Goal: Navigation & Orientation: Find specific page/section

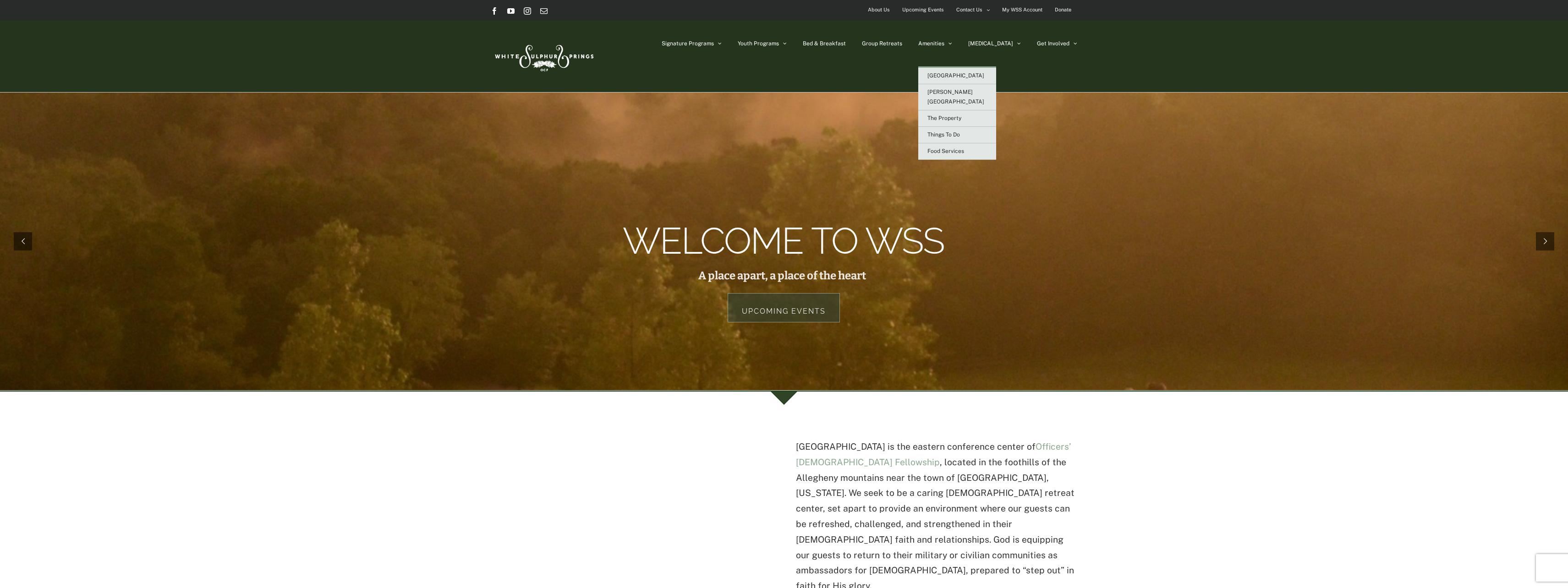
click at [974, 78] on span "[GEOGRAPHIC_DATA]" at bounding box center [956, 76] width 57 height 6
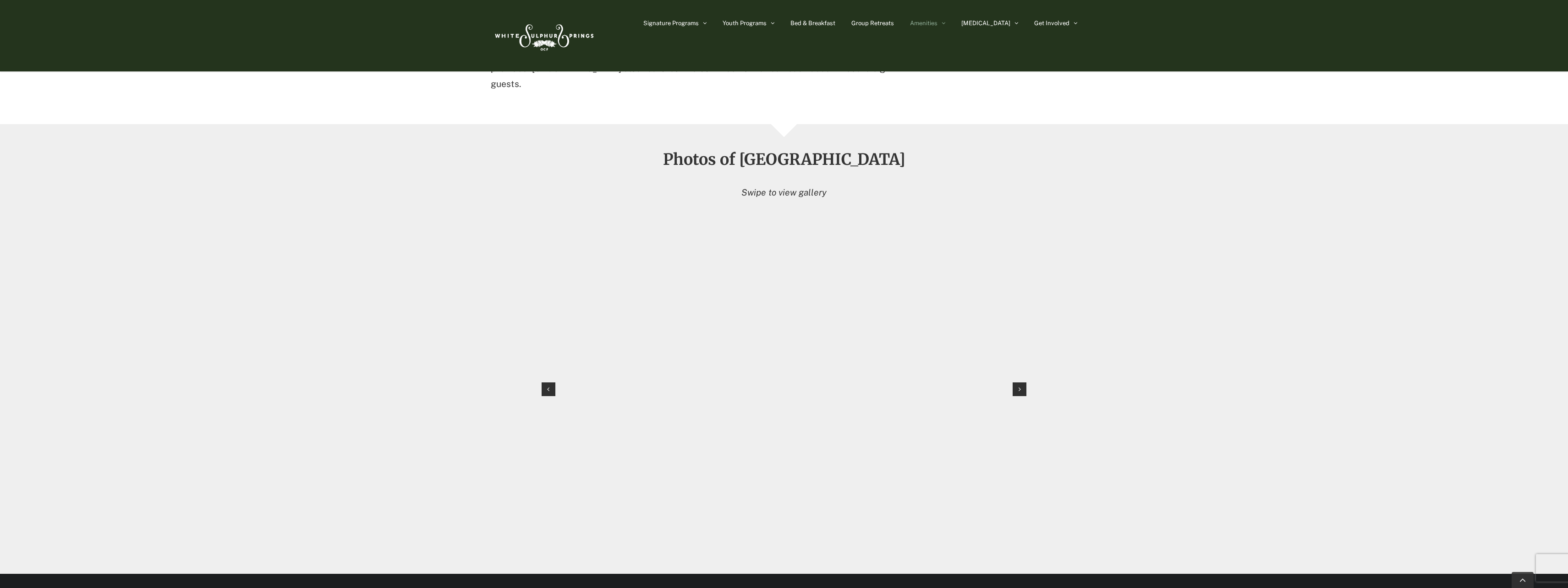
scroll to position [684, 0]
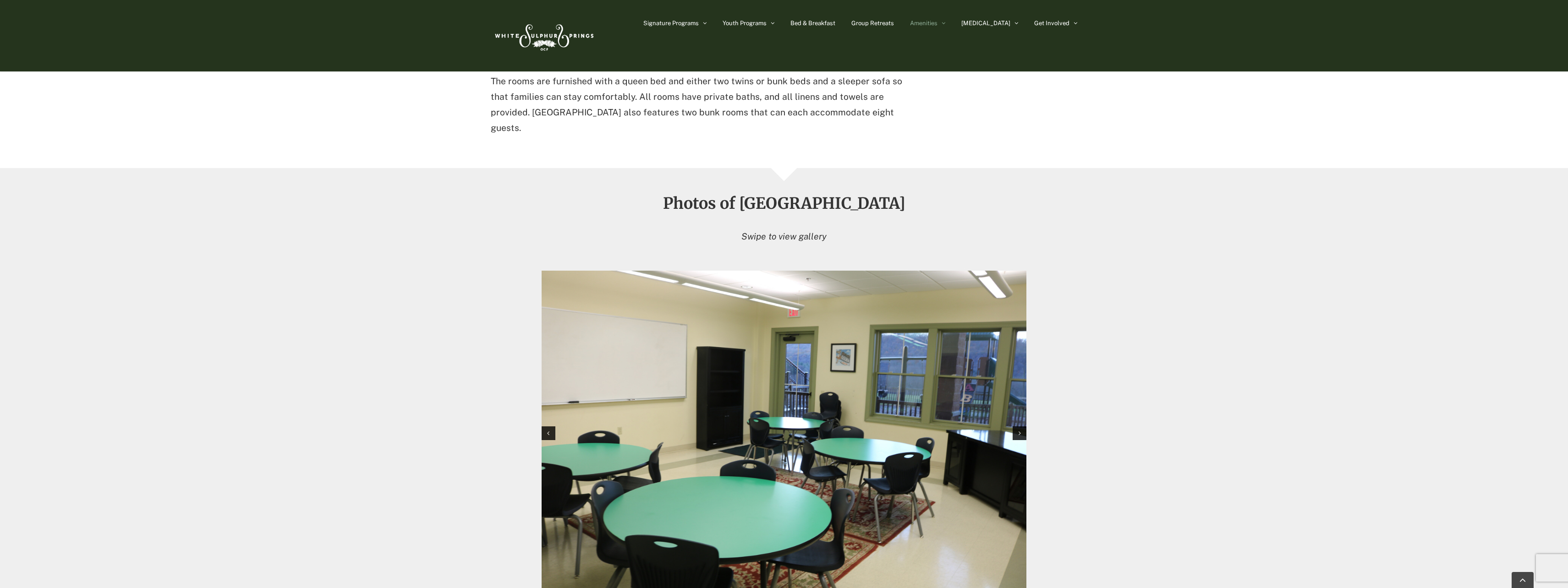
click at [606, 411] on img "1 / 12" at bounding box center [784, 432] width 485 height 323
click at [1018, 427] on div "Next slide" at bounding box center [1020, 434] width 14 height 14
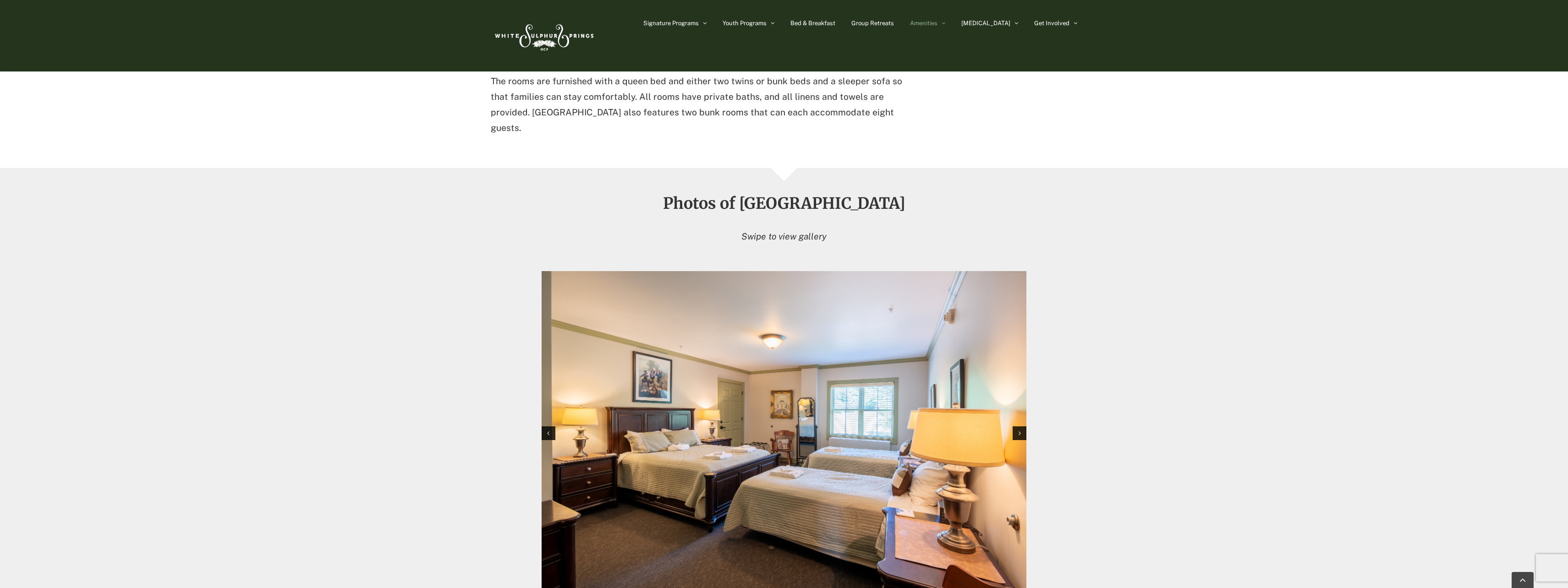
click at [1021, 427] on div "Next slide" at bounding box center [1020, 434] width 14 height 14
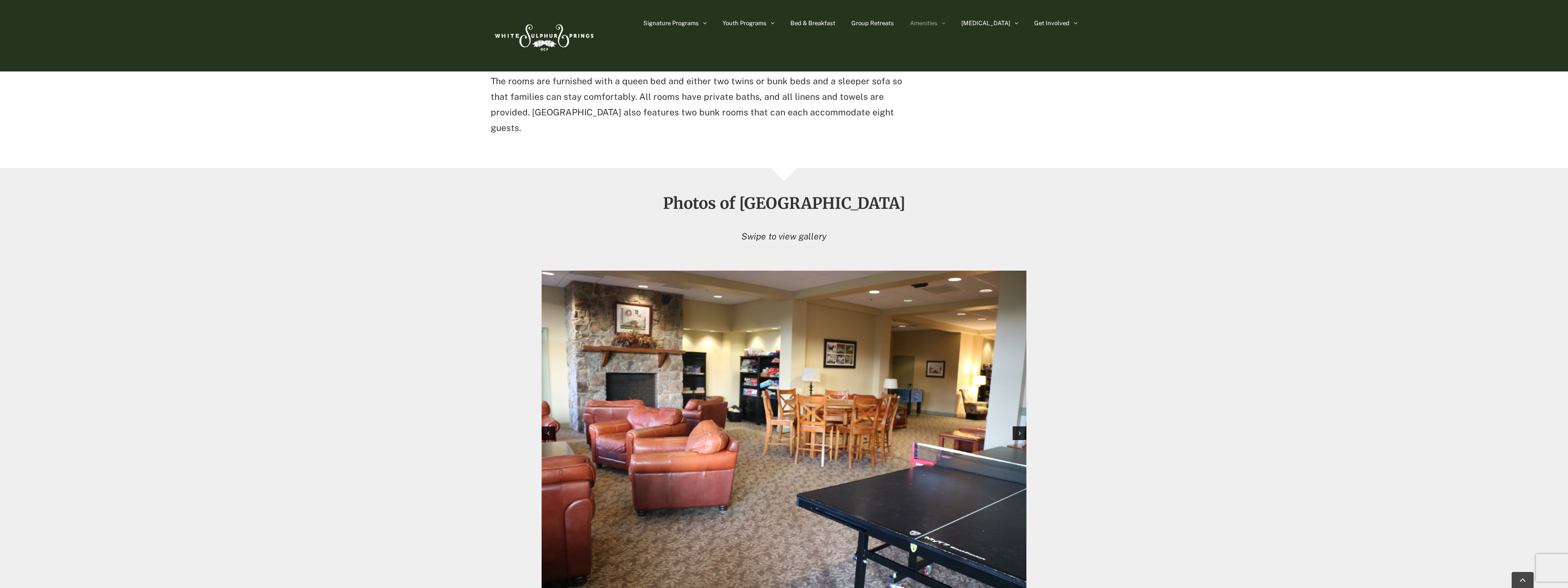
click at [1021, 427] on div "Next slide" at bounding box center [1020, 434] width 14 height 14
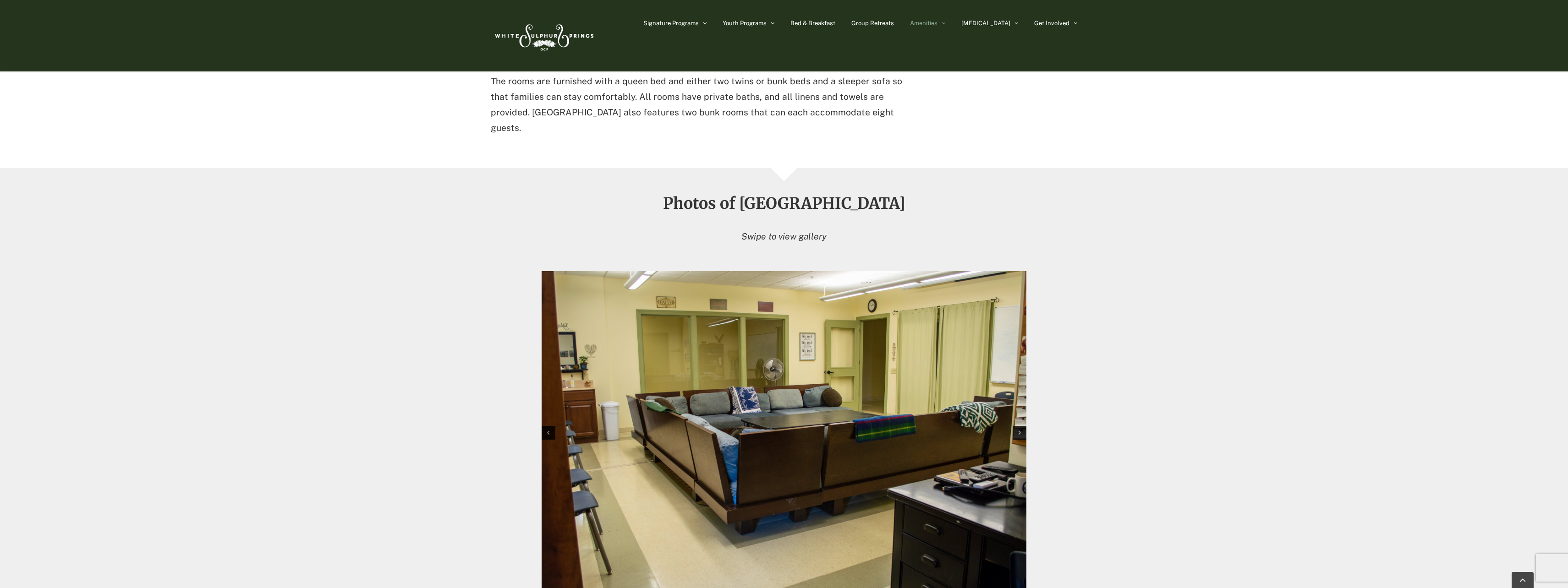
click at [1021, 426] on div "Next slide" at bounding box center [1020, 433] width 14 height 14
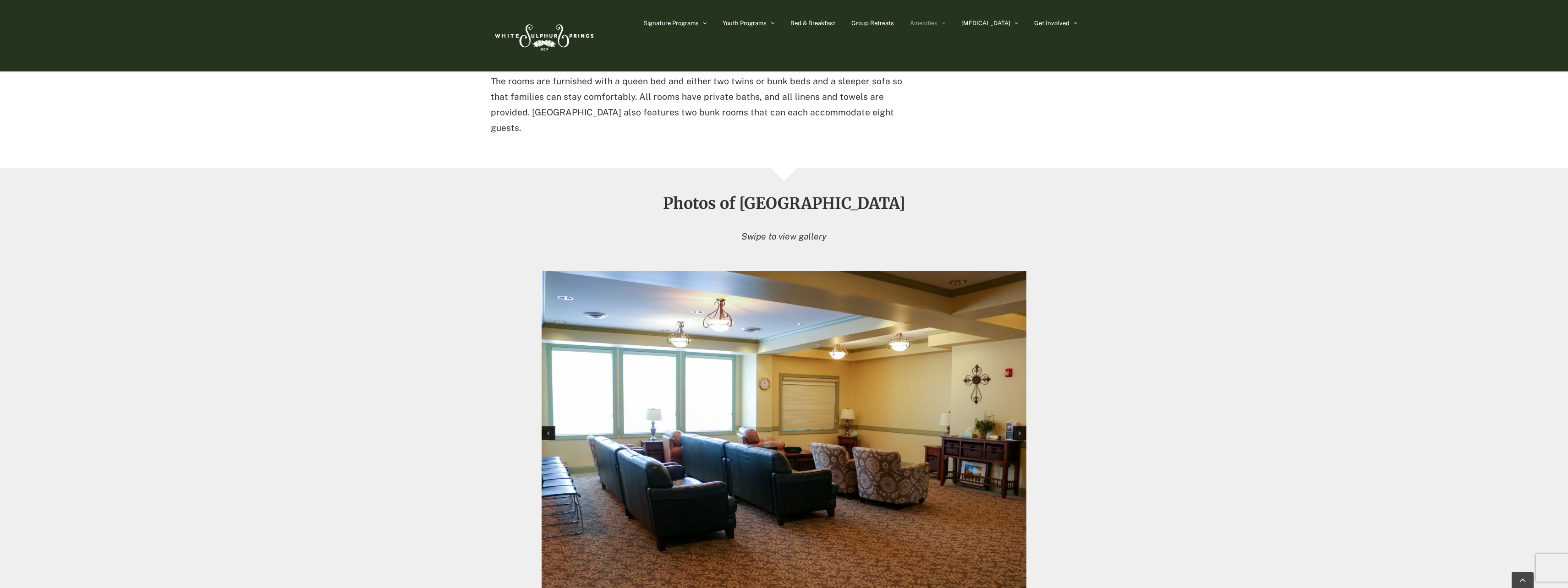
click at [1021, 427] on div "Next slide" at bounding box center [1020, 434] width 14 height 14
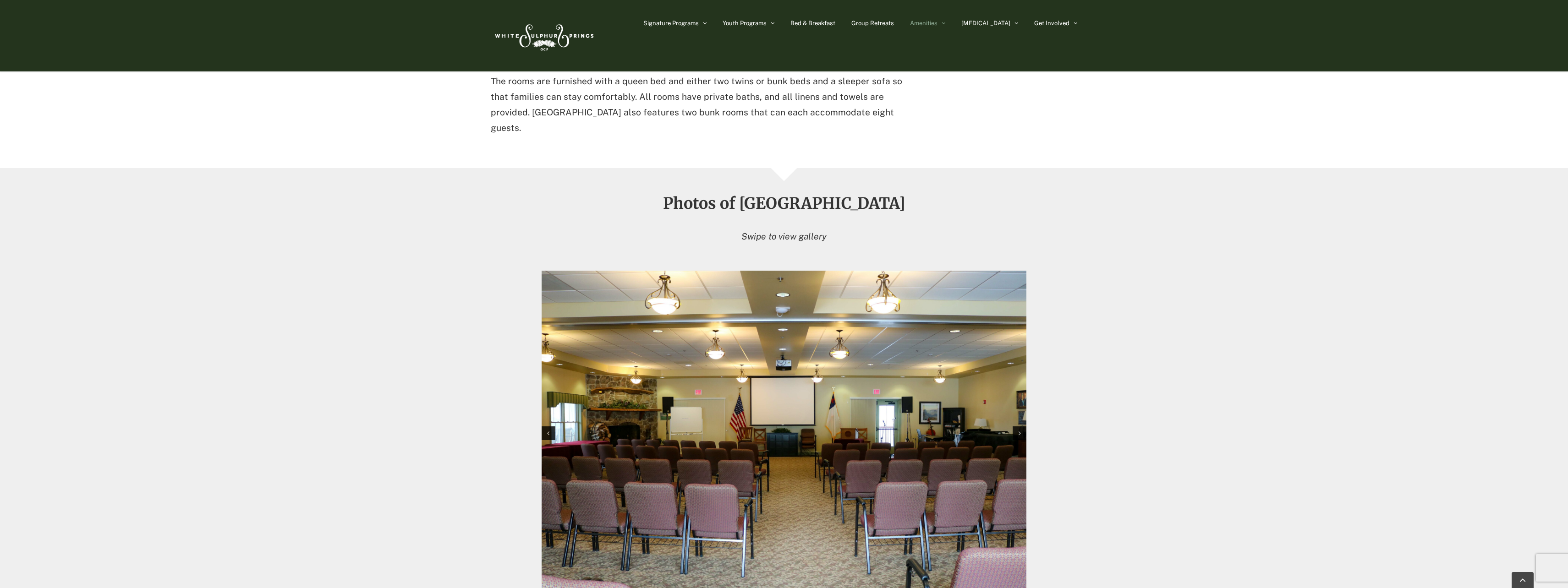
click at [1021, 427] on div "Next slide" at bounding box center [1020, 434] width 14 height 14
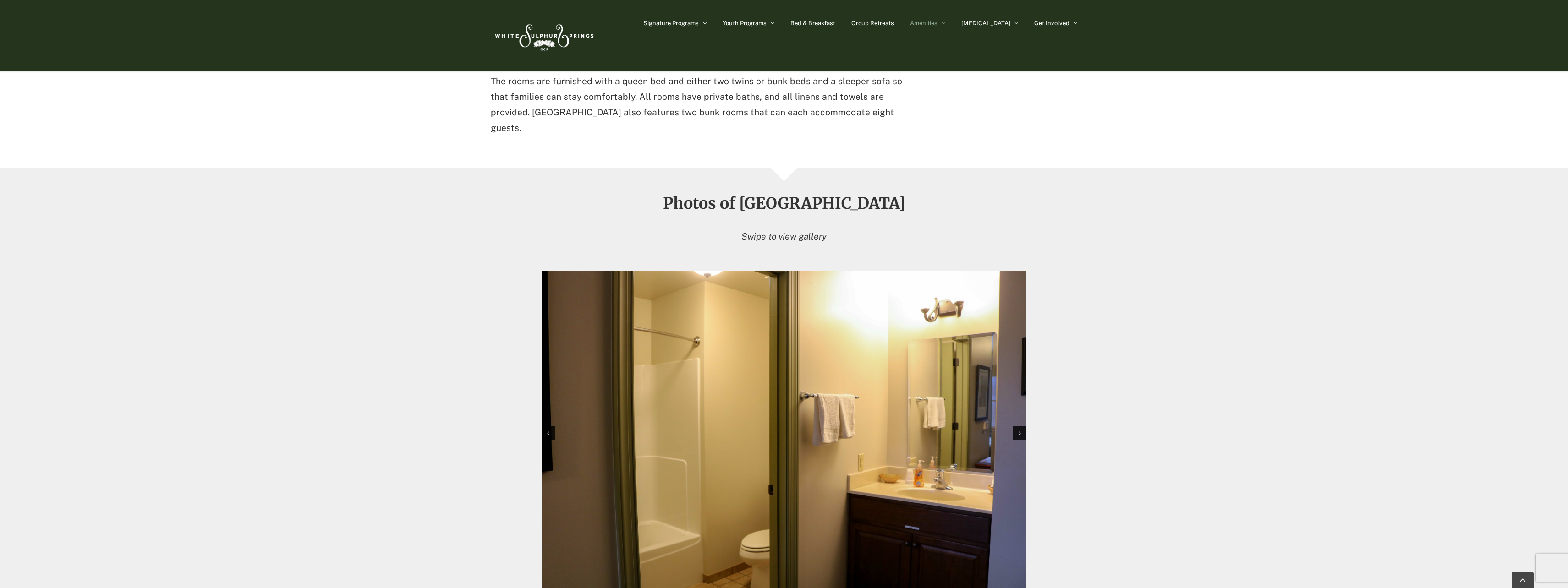
click at [1021, 427] on div "Next slide" at bounding box center [1020, 434] width 14 height 14
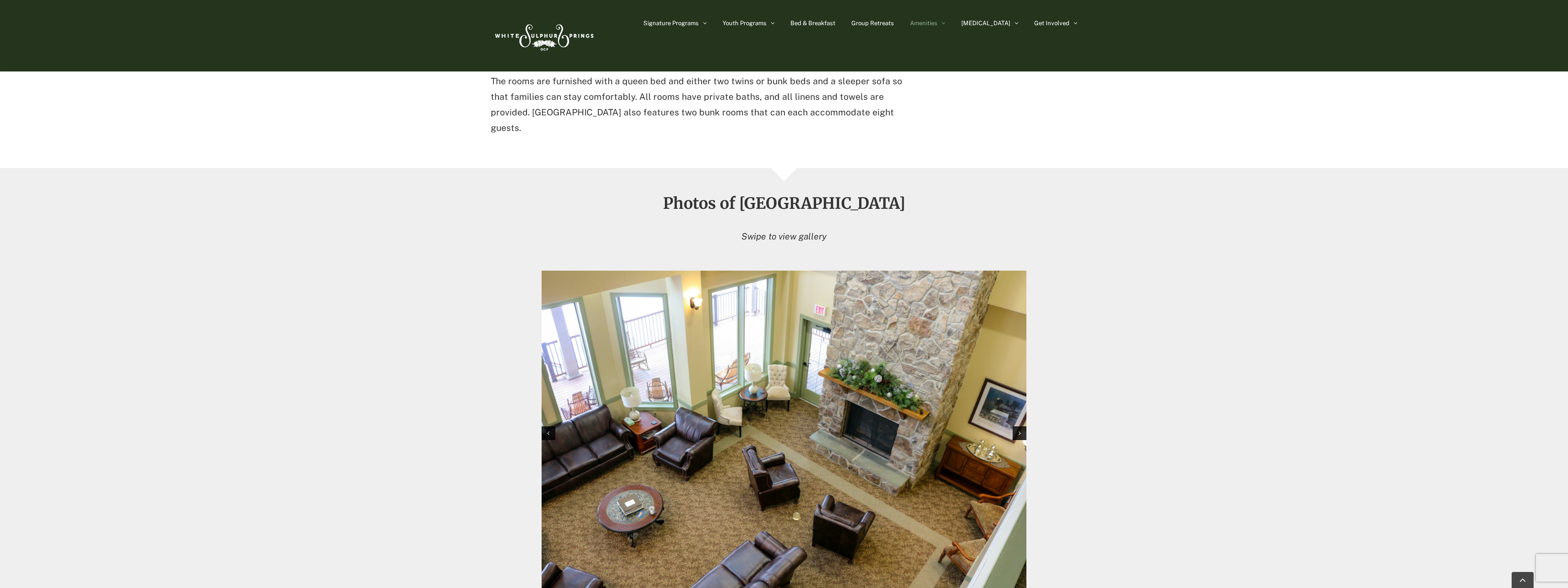
click at [1021, 427] on div "Next slide" at bounding box center [1020, 434] width 14 height 14
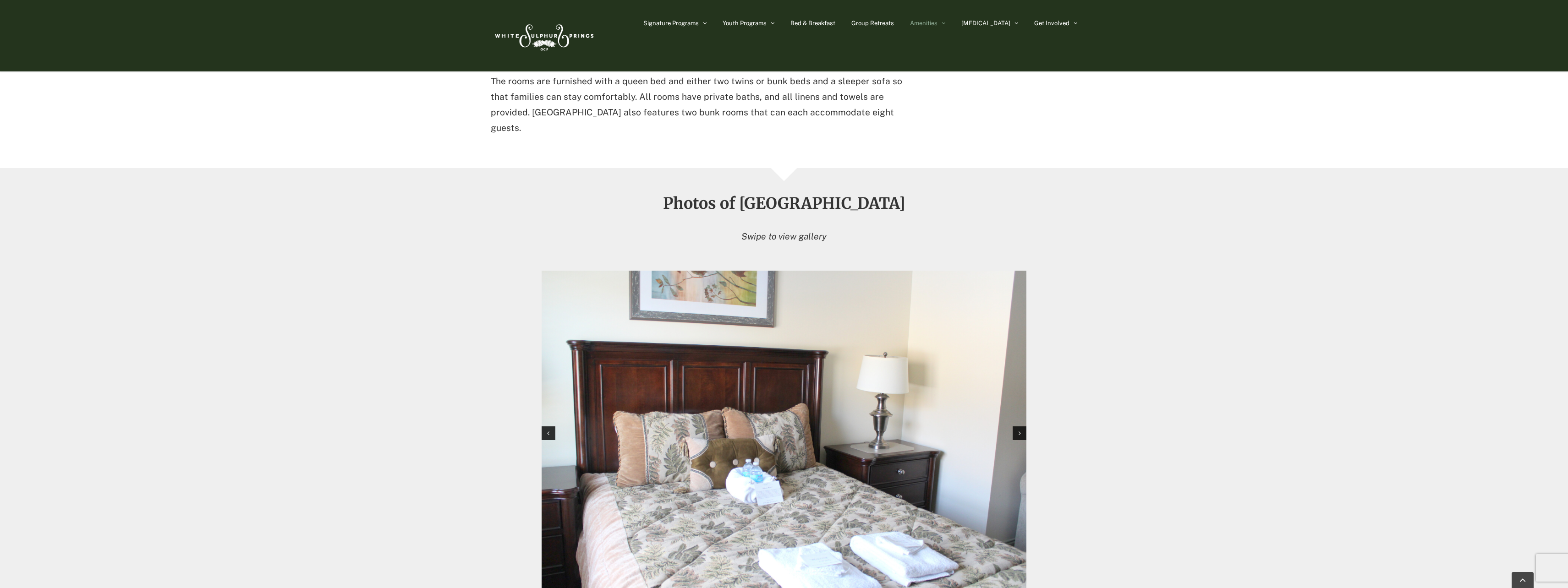
click at [1021, 427] on div "Next slide" at bounding box center [1020, 434] width 14 height 14
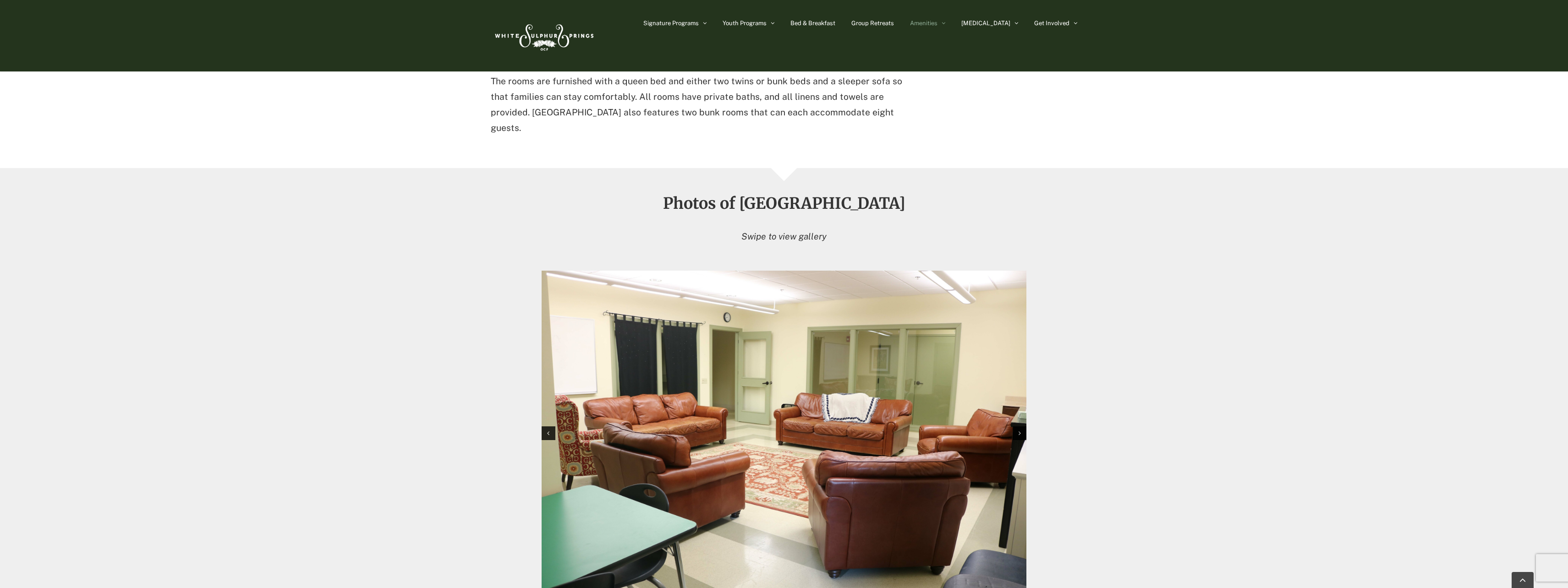
click at [1021, 427] on div "Next slide" at bounding box center [1020, 434] width 14 height 14
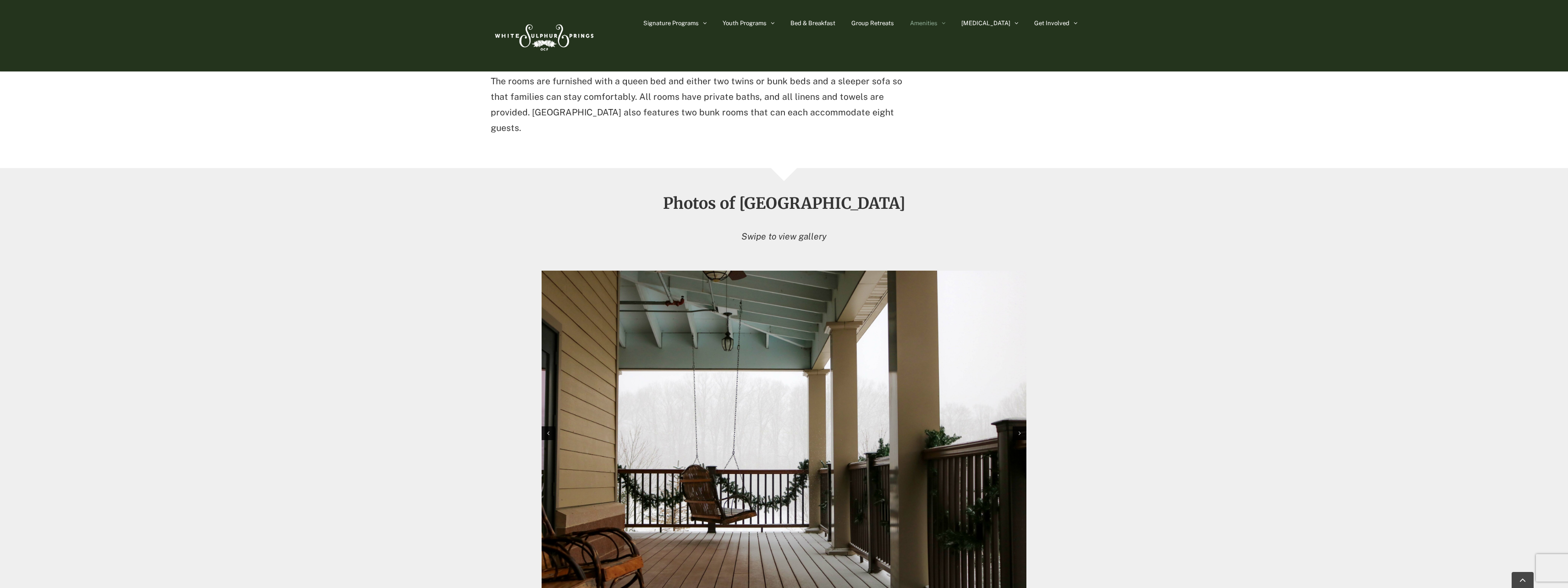
click at [1021, 427] on div "Next slide" at bounding box center [1020, 434] width 14 height 14
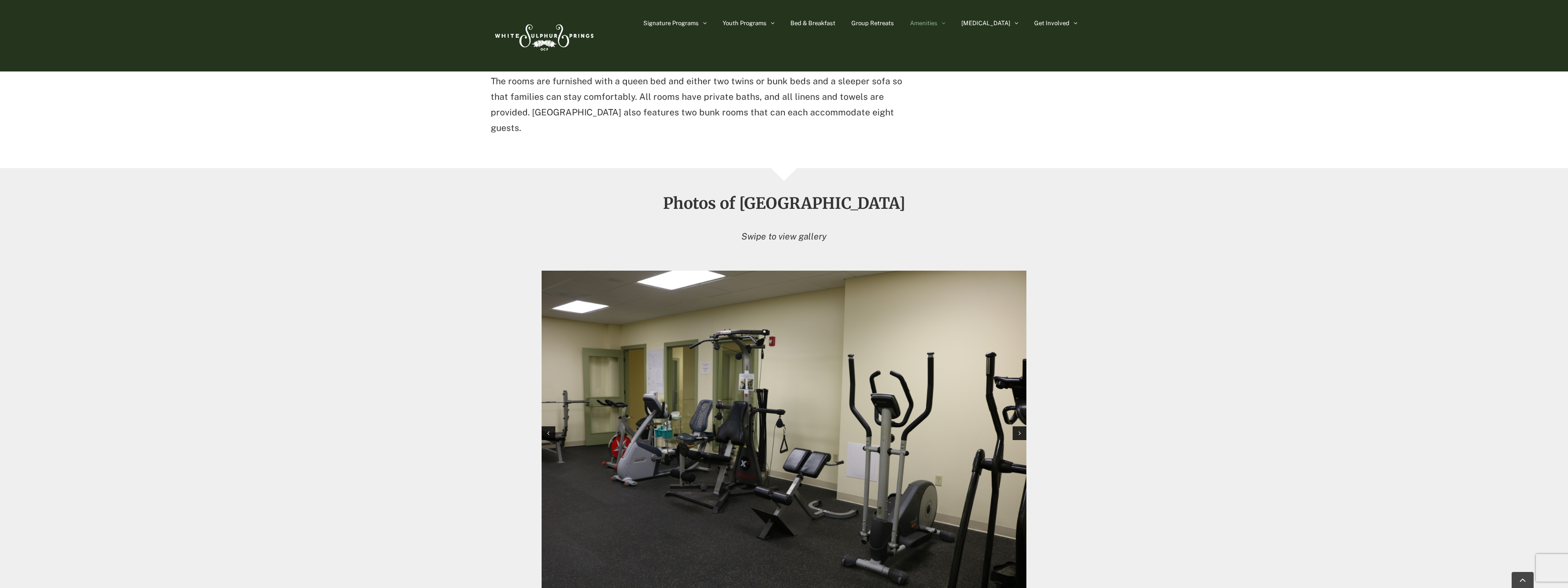
click at [1021, 427] on div "Next slide" at bounding box center [1020, 434] width 14 height 14
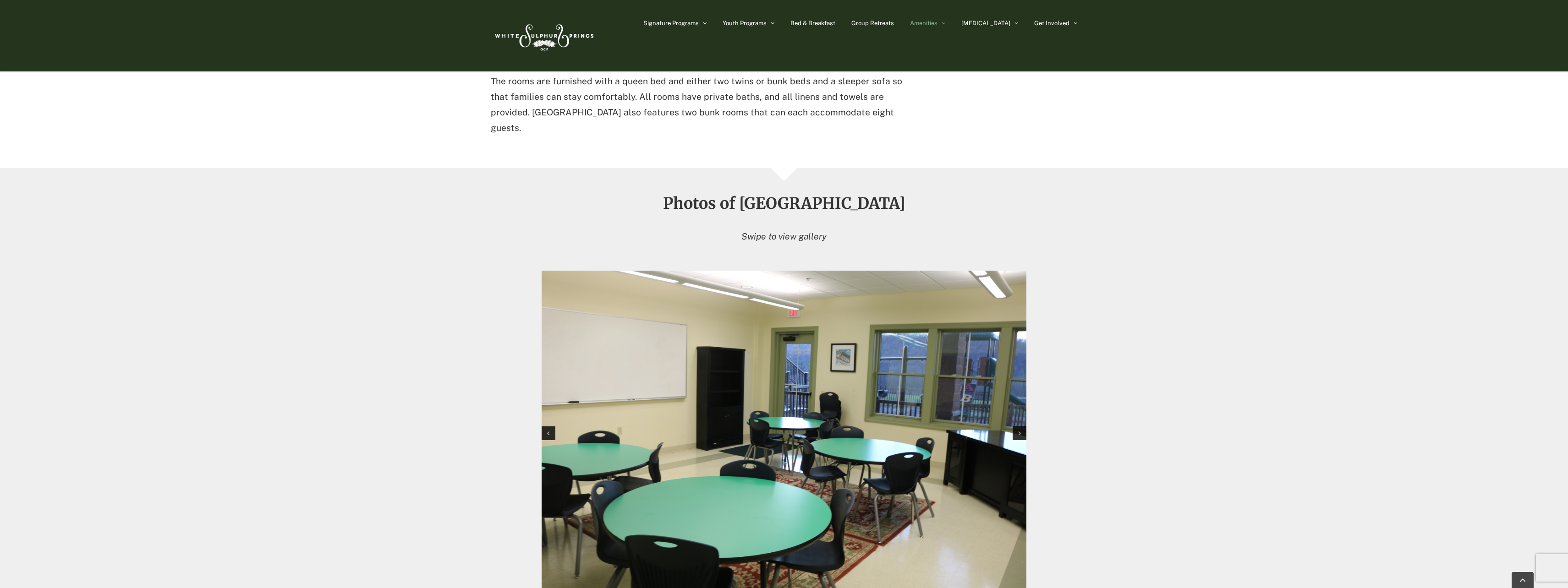
click at [1021, 427] on div "Next slide" at bounding box center [1020, 434] width 14 height 14
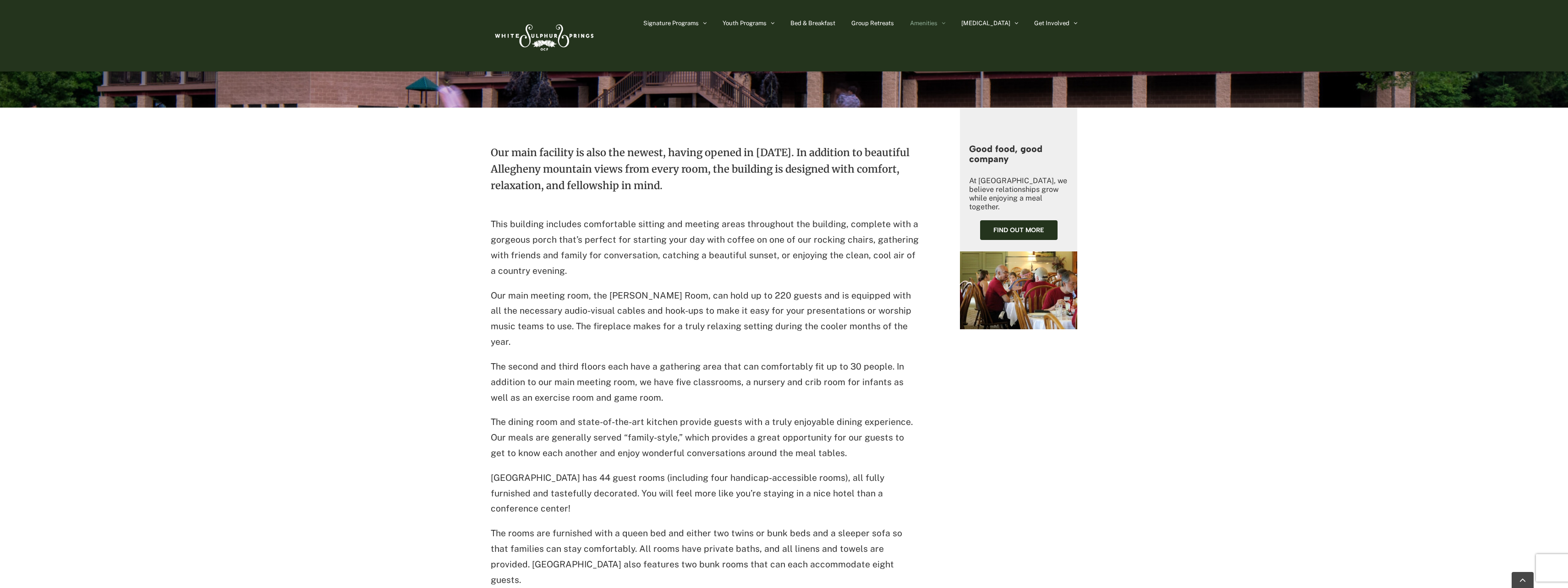
scroll to position [226, 0]
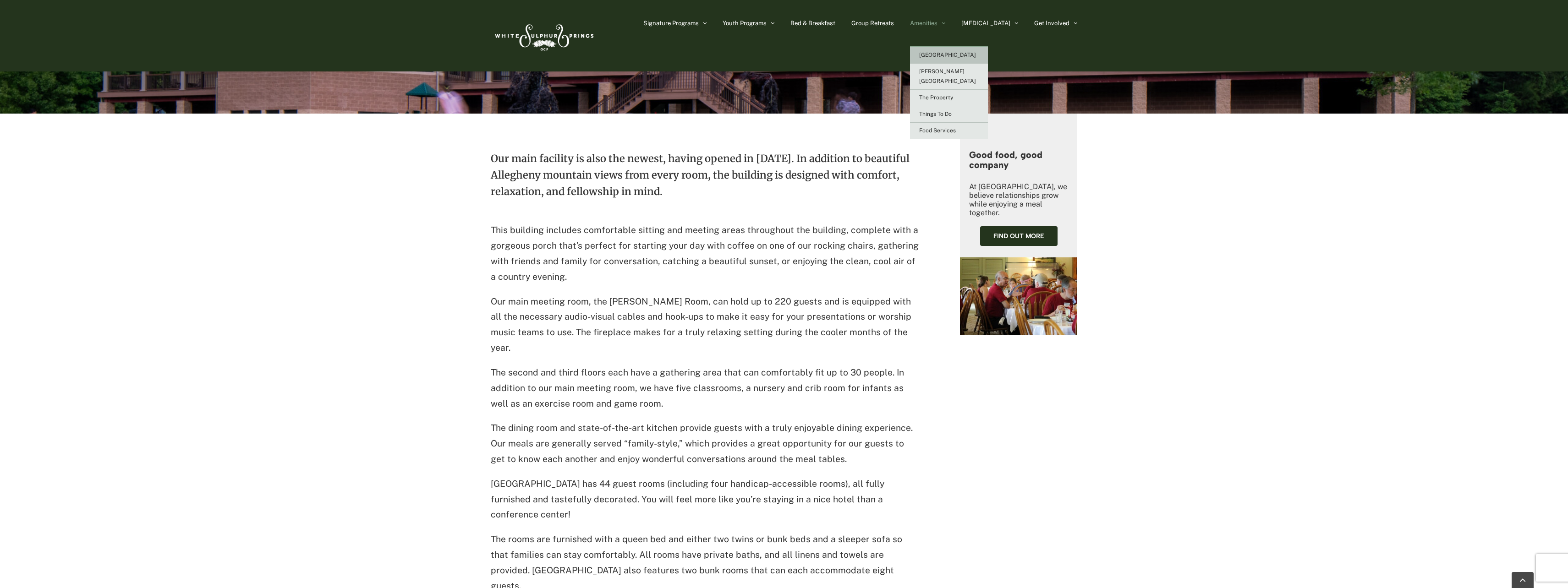
click at [973, 75] on link "[PERSON_NAME][GEOGRAPHIC_DATA]" at bounding box center [949, 77] width 78 height 26
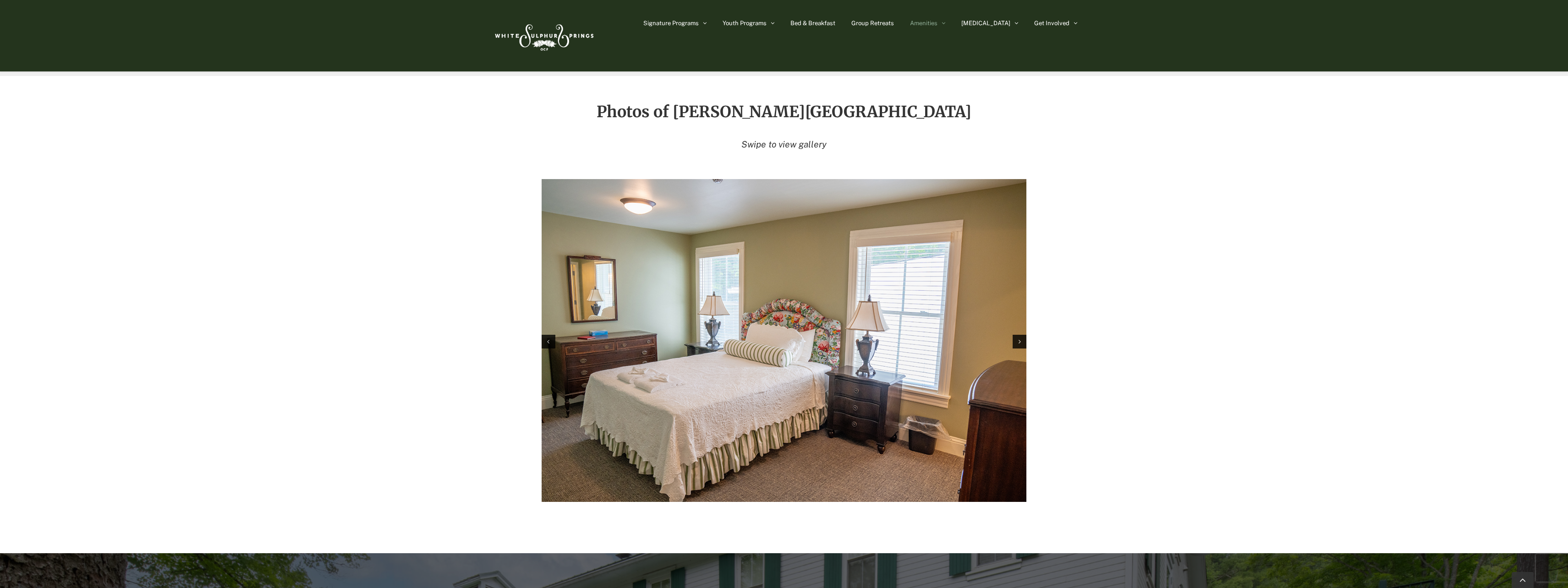
scroll to position [1328, 0]
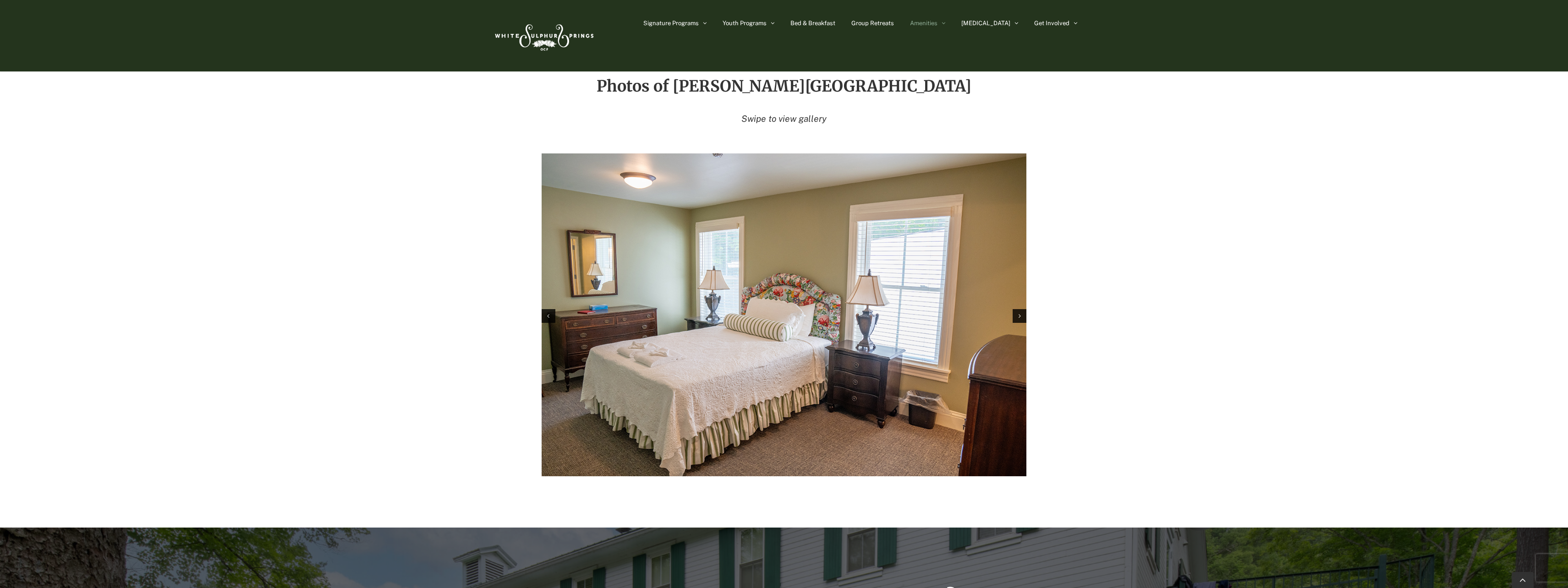
click at [1018, 309] on div "Next slide" at bounding box center [1020, 316] width 14 height 14
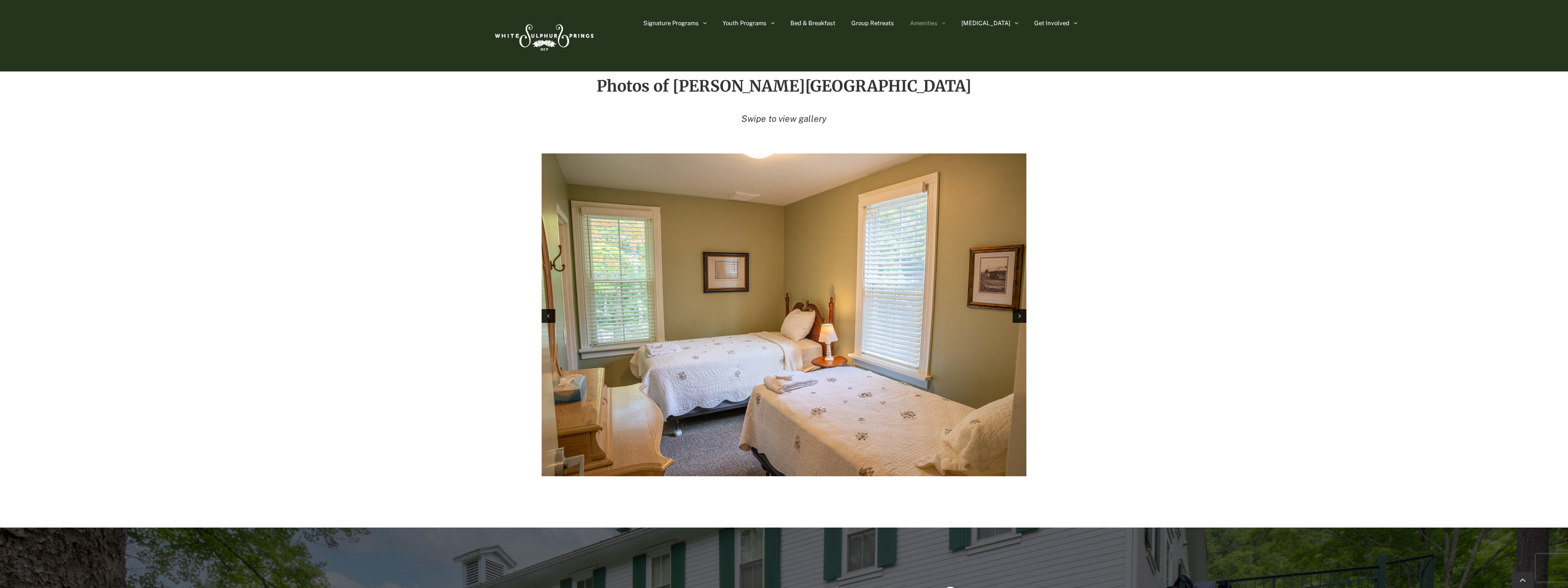
click at [1019, 313] on icon "Next slide" at bounding box center [1020, 316] width 3 height 6
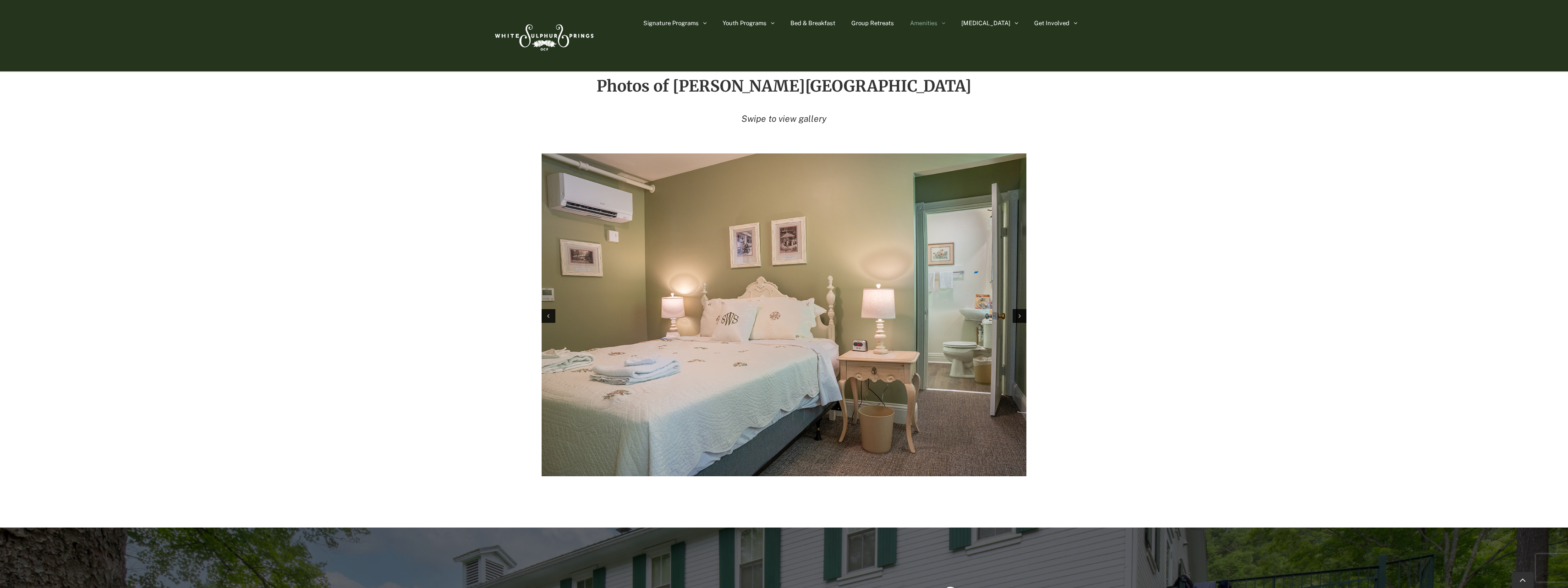
click at [1019, 313] on icon "Next slide" at bounding box center [1020, 316] width 3 height 6
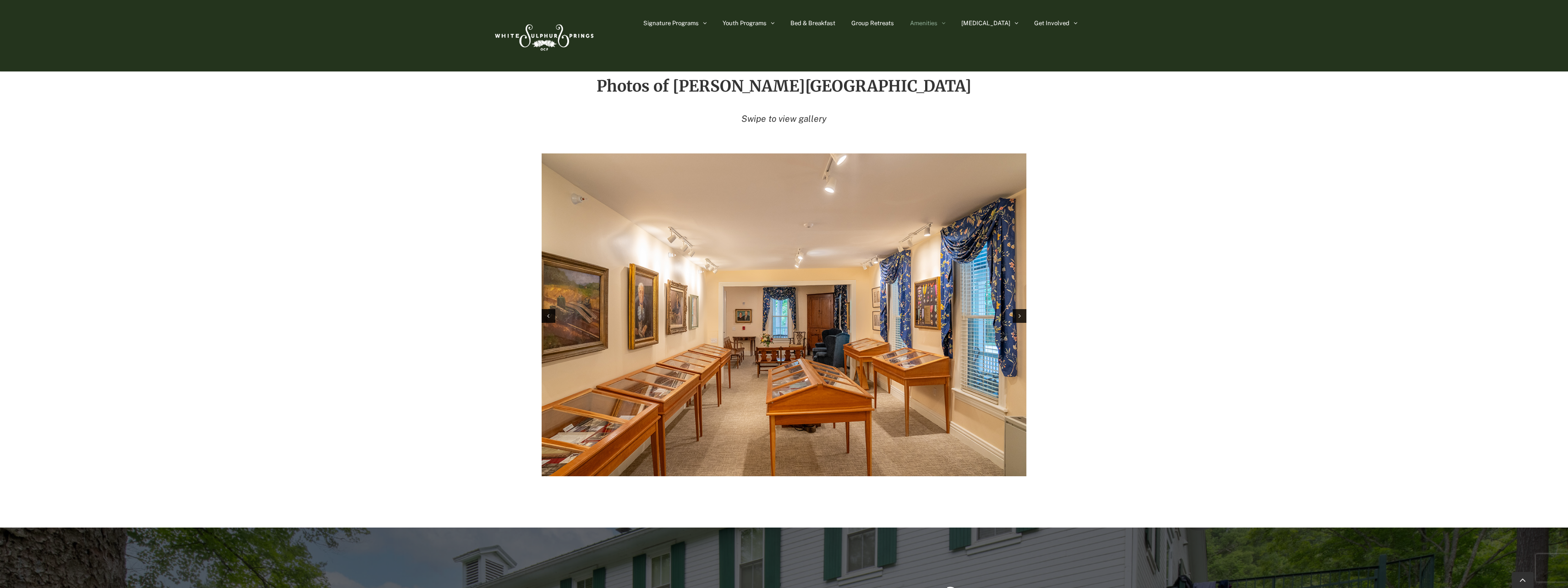
click at [1019, 313] on icon "Next slide" at bounding box center [1020, 316] width 3 height 6
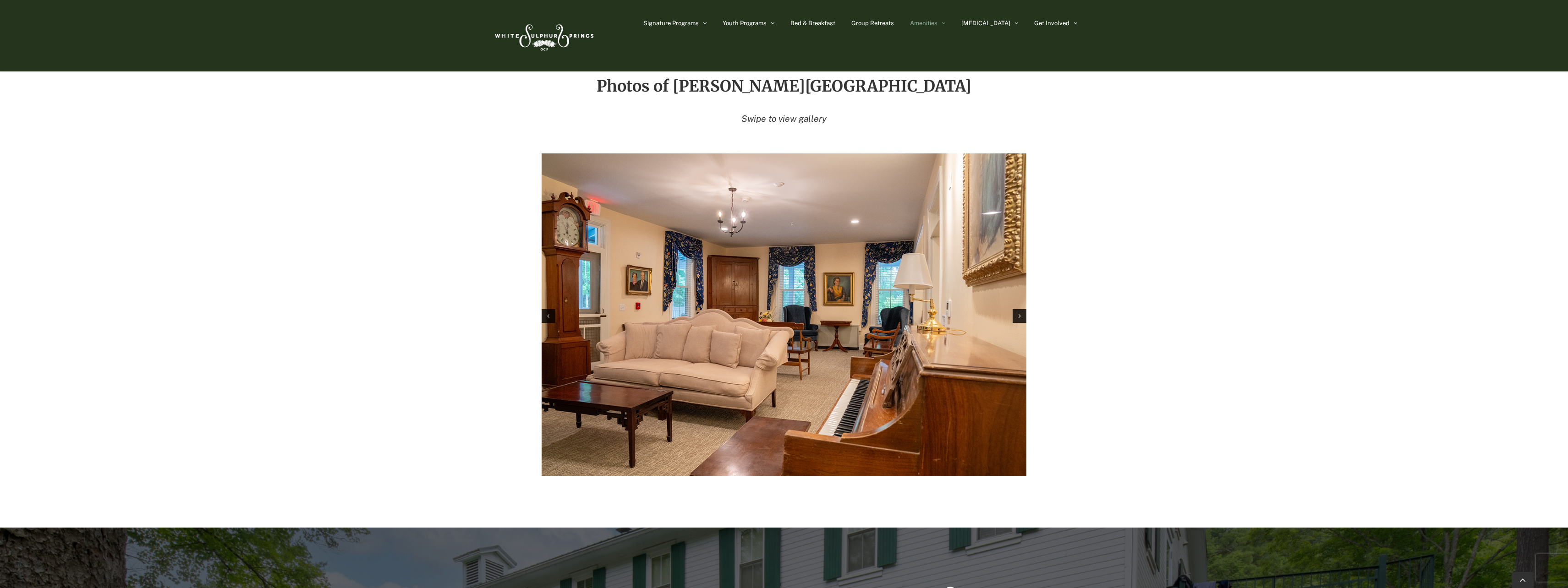
click at [1019, 313] on icon "Next slide" at bounding box center [1020, 316] width 3 height 6
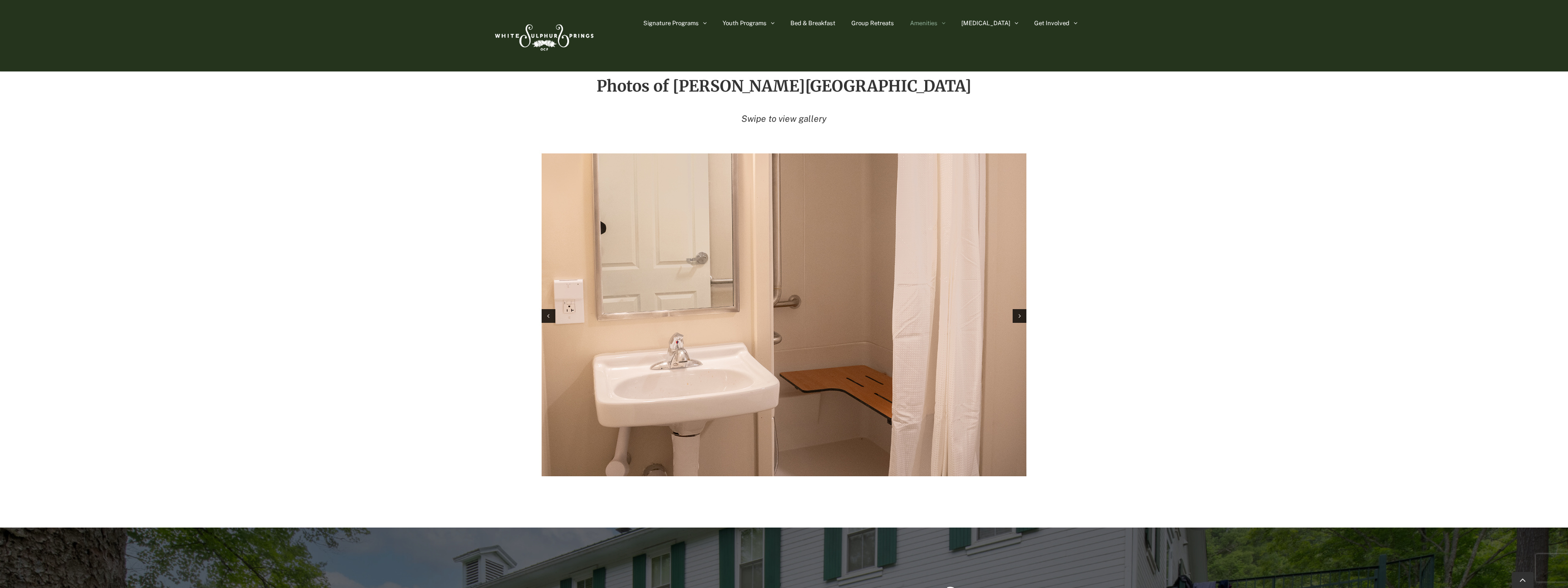
click at [1019, 313] on icon "Next slide" at bounding box center [1020, 316] width 3 height 6
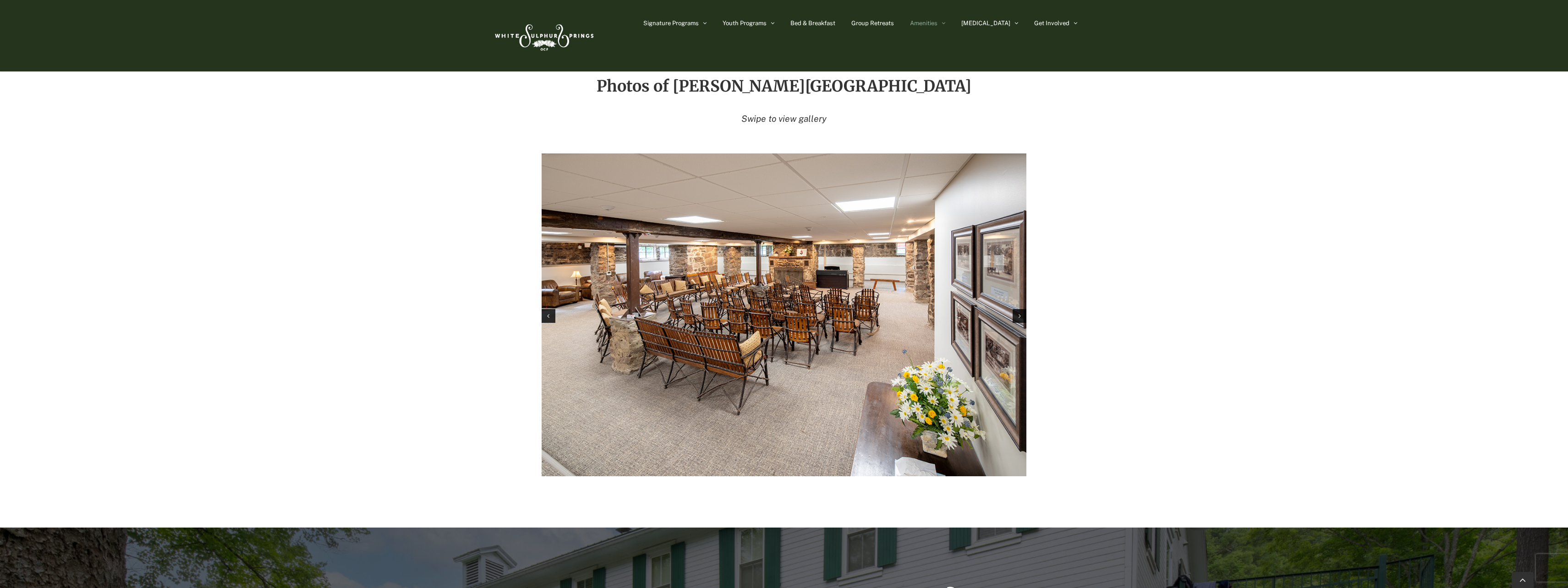
click at [544, 309] on div "Previous slide" at bounding box center [549, 316] width 14 height 14
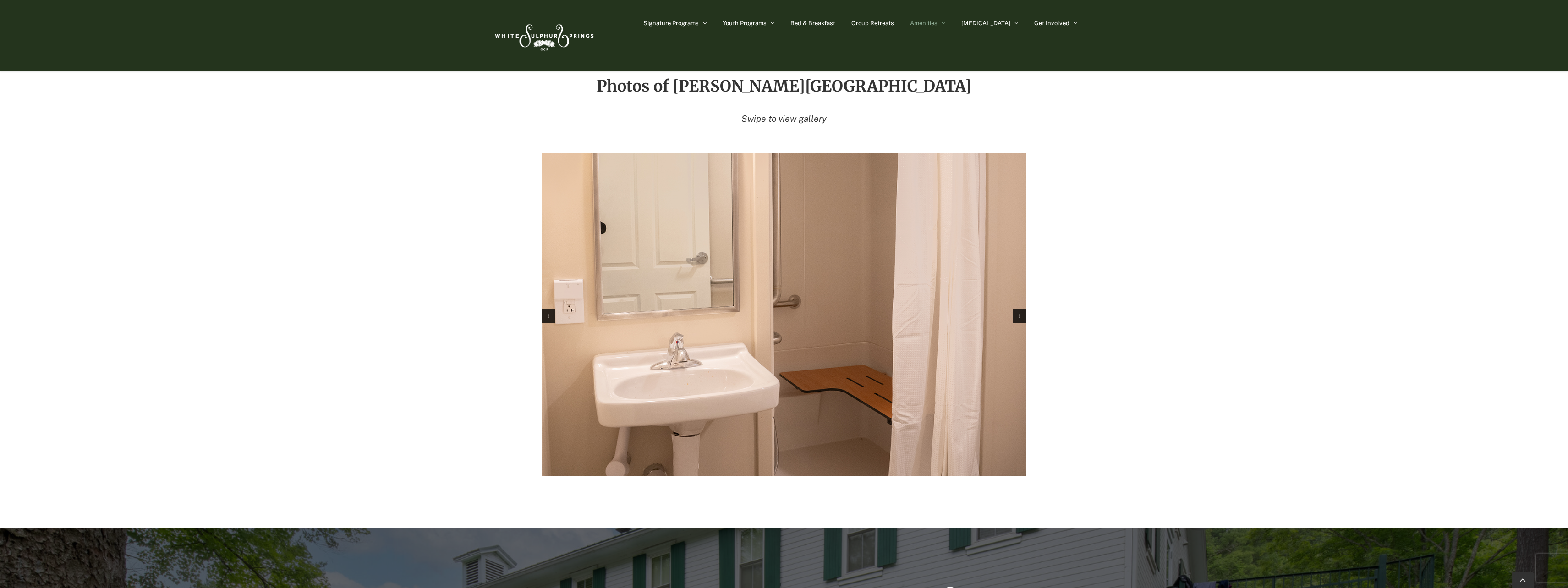
click at [1018, 309] on div "Next slide" at bounding box center [1020, 316] width 14 height 14
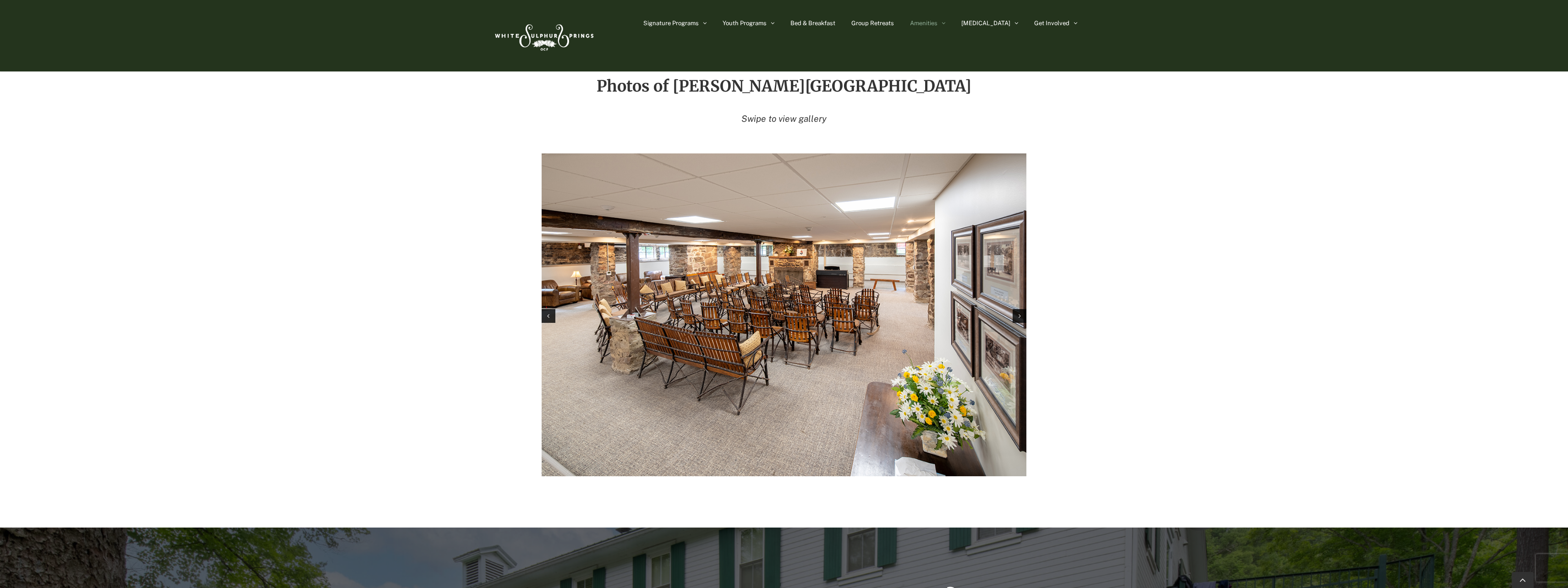
click at [1018, 309] on div "Next slide" at bounding box center [1020, 316] width 14 height 14
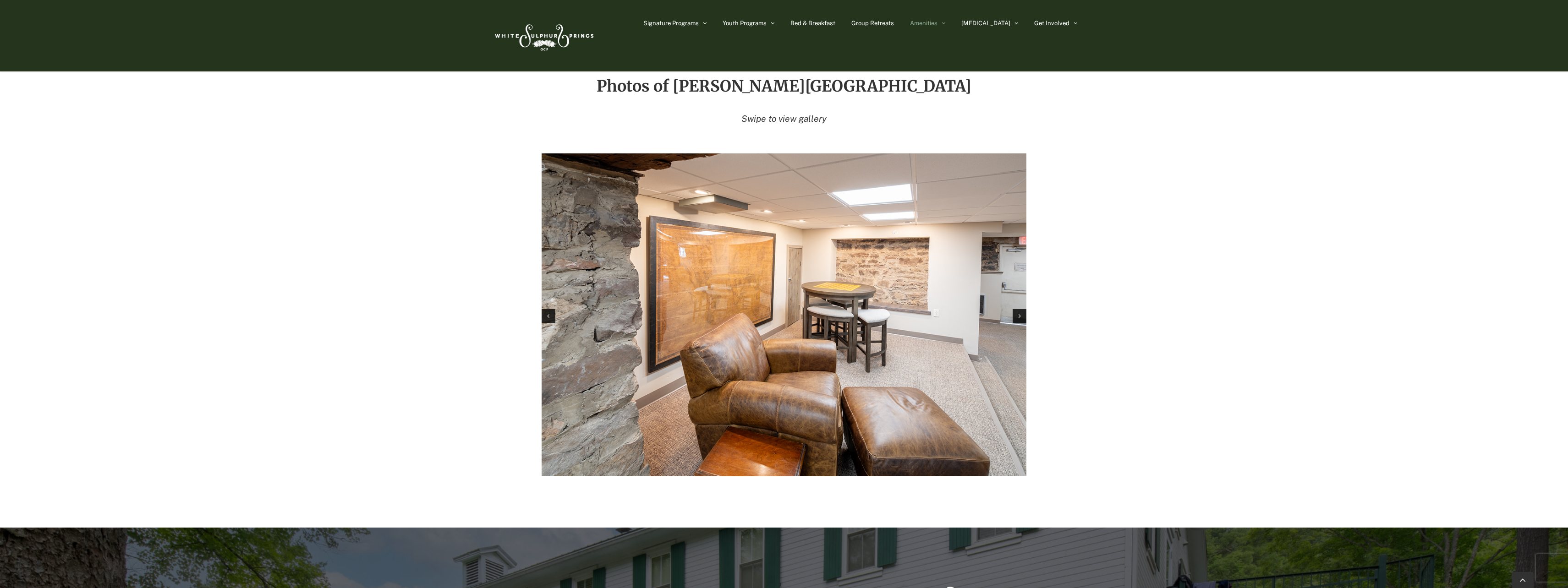
click at [1018, 309] on div "Next slide" at bounding box center [1020, 316] width 14 height 14
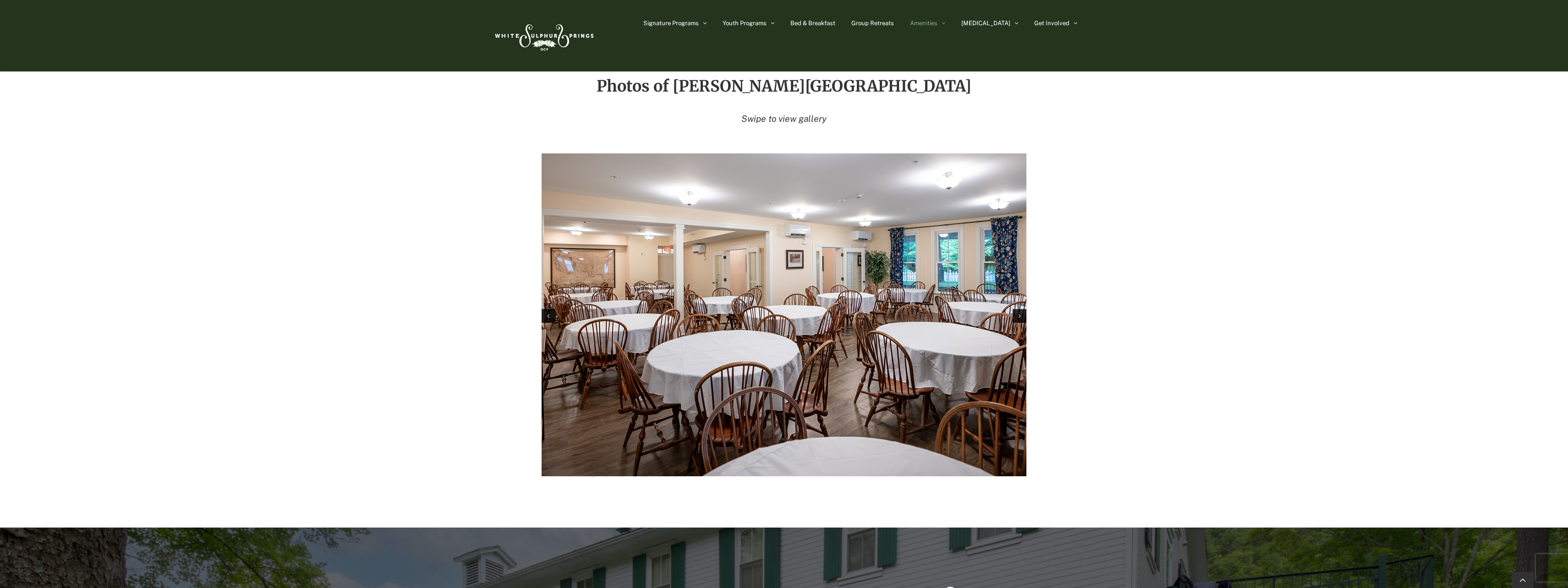
click at [1018, 309] on div "Next slide" at bounding box center [1020, 316] width 14 height 14
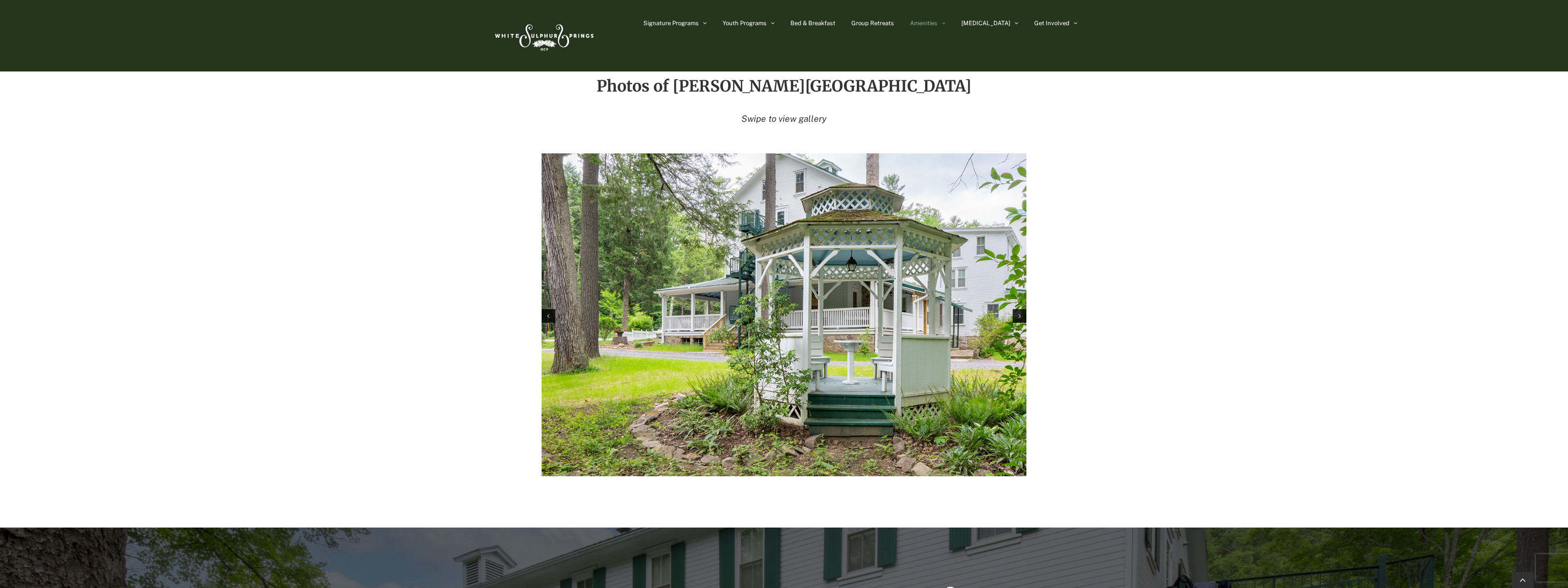
click at [1018, 309] on div "Next slide" at bounding box center [1020, 316] width 14 height 14
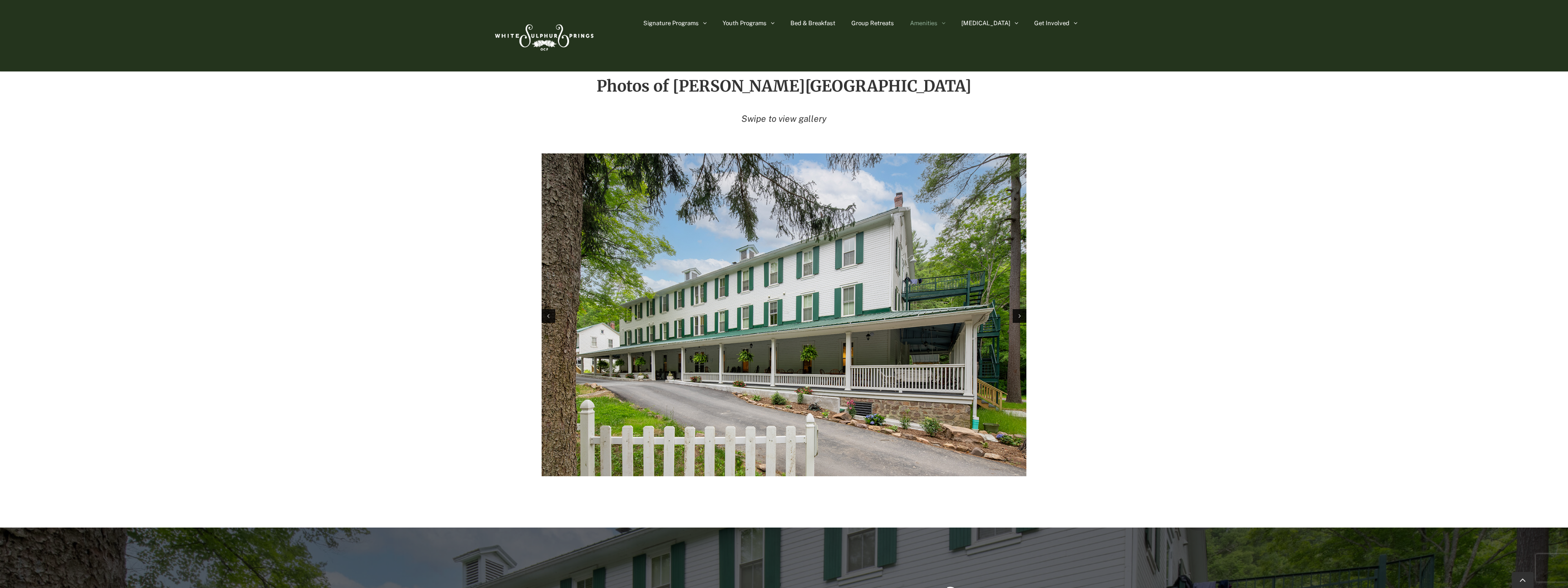
click at [1018, 309] on div "Next slide" at bounding box center [1020, 316] width 14 height 14
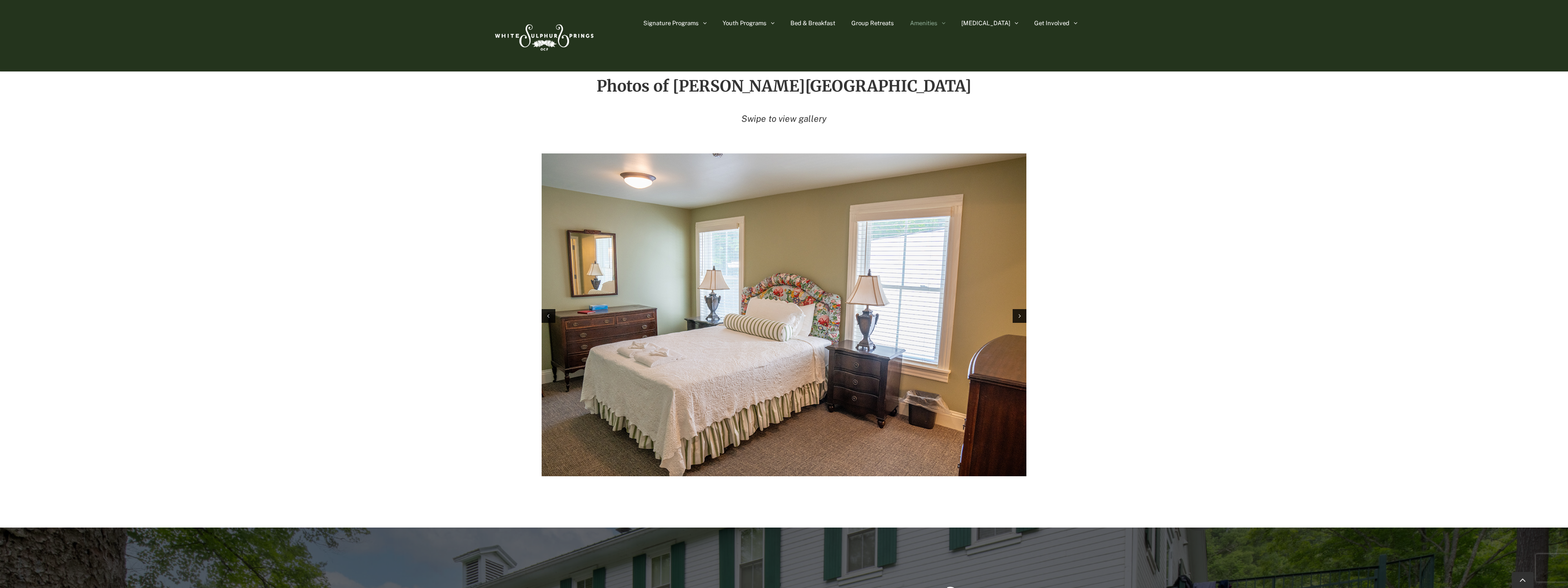
click at [1018, 309] on div "Next slide" at bounding box center [1020, 316] width 14 height 14
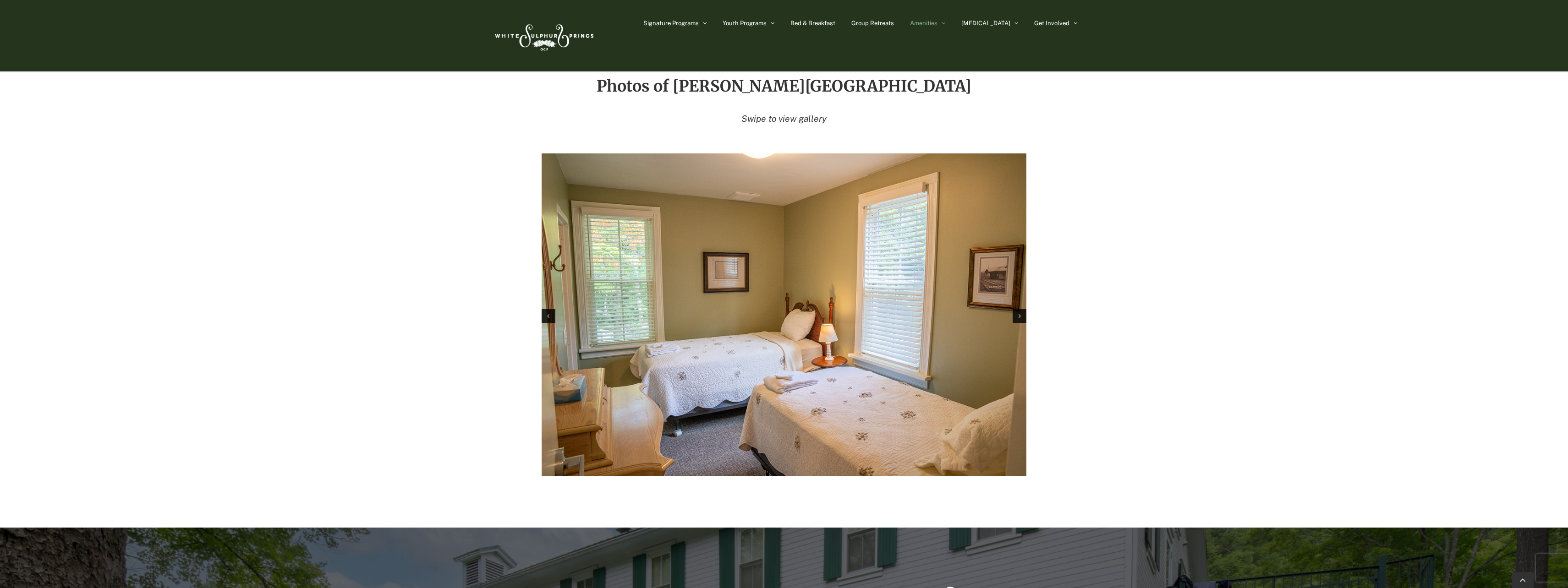
click at [1018, 309] on div "Next slide" at bounding box center [1020, 316] width 14 height 14
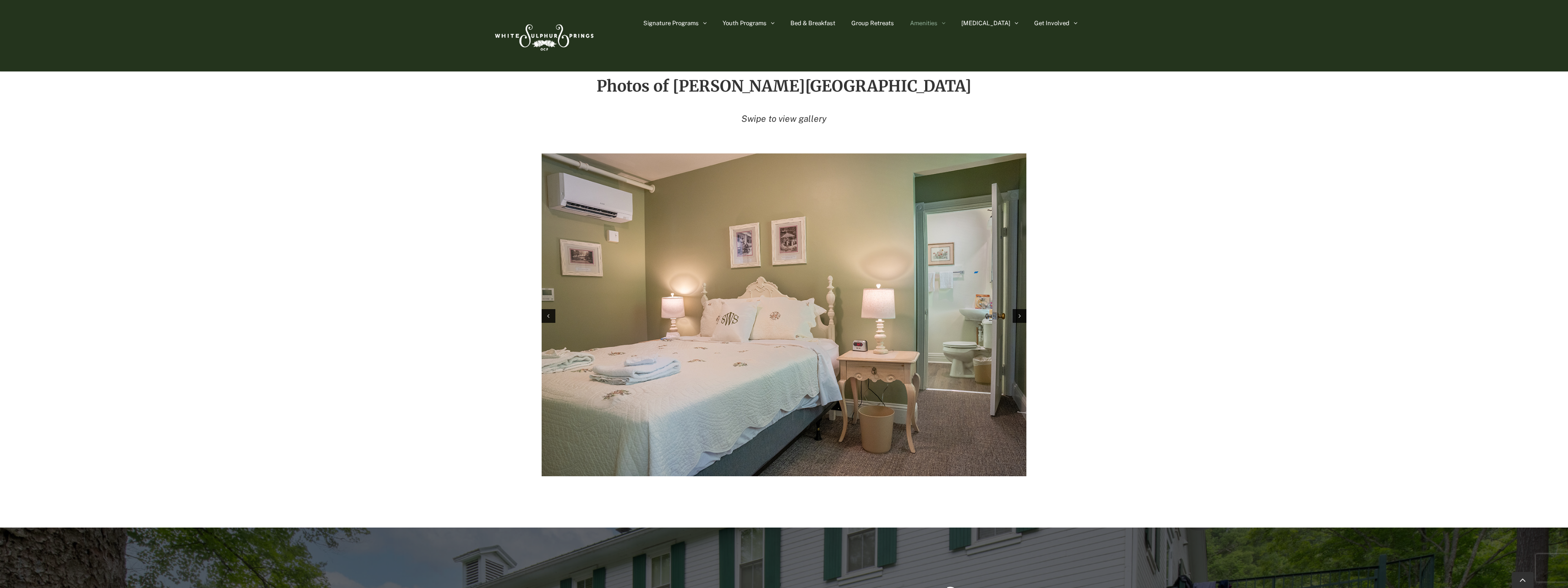
click at [1018, 309] on div "Next slide" at bounding box center [1020, 316] width 14 height 14
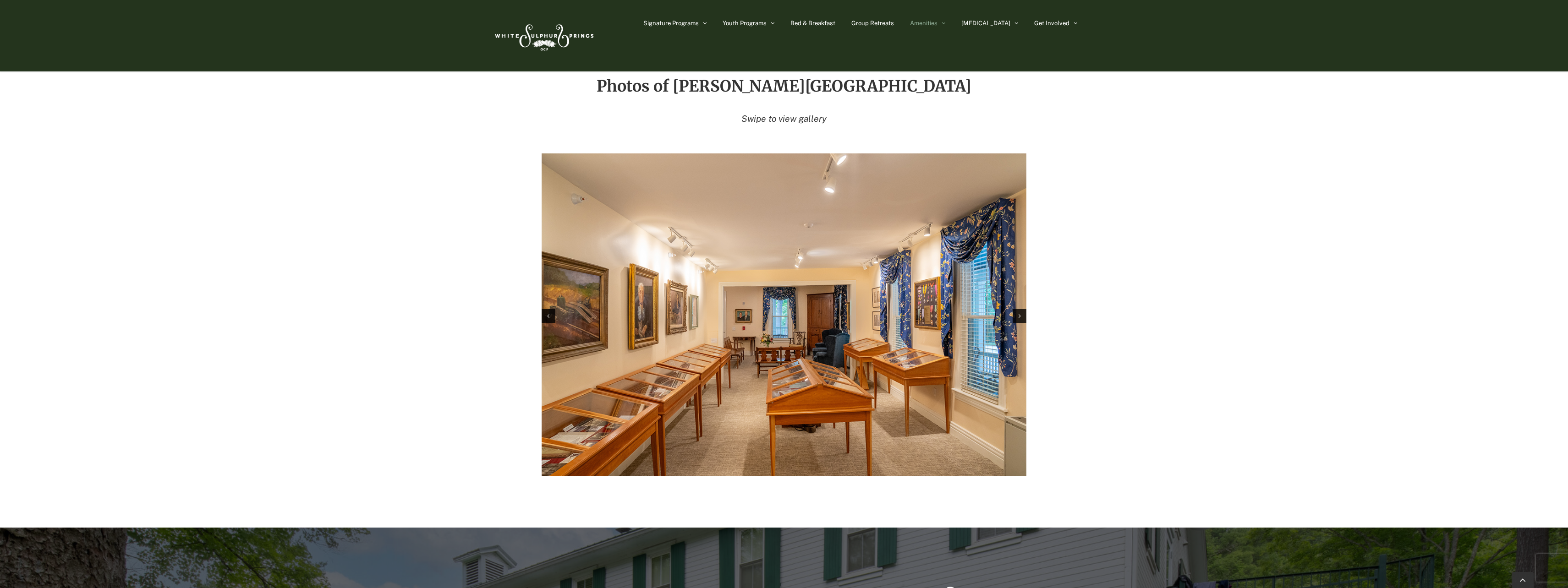
click at [1018, 309] on div "Next slide" at bounding box center [1020, 316] width 14 height 14
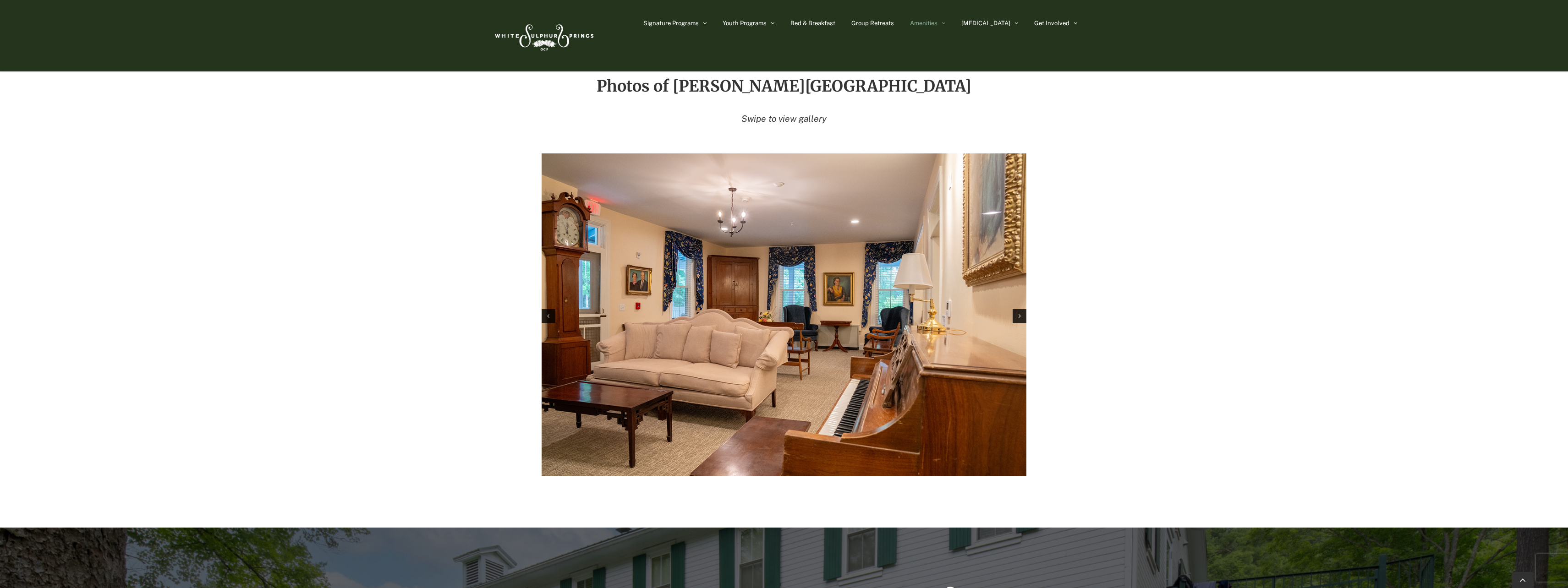
click at [1018, 309] on div "Next slide" at bounding box center [1020, 316] width 14 height 14
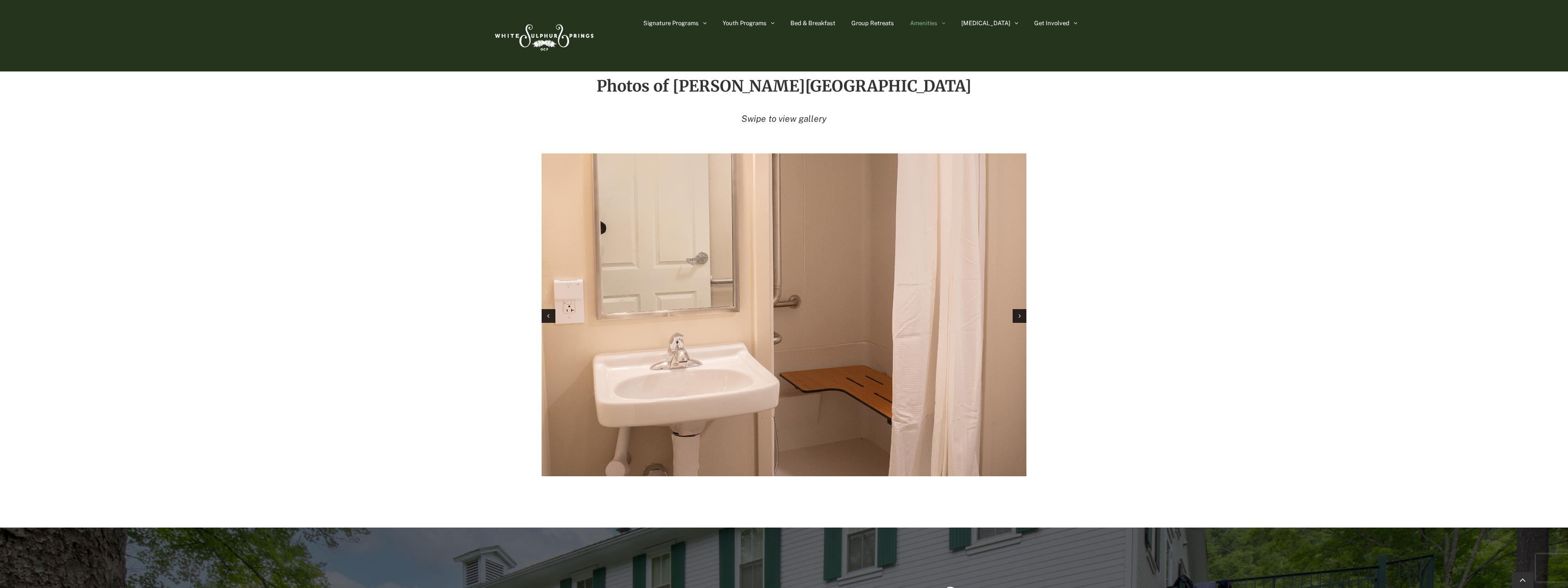
click at [1018, 309] on div "Next slide" at bounding box center [1020, 316] width 14 height 14
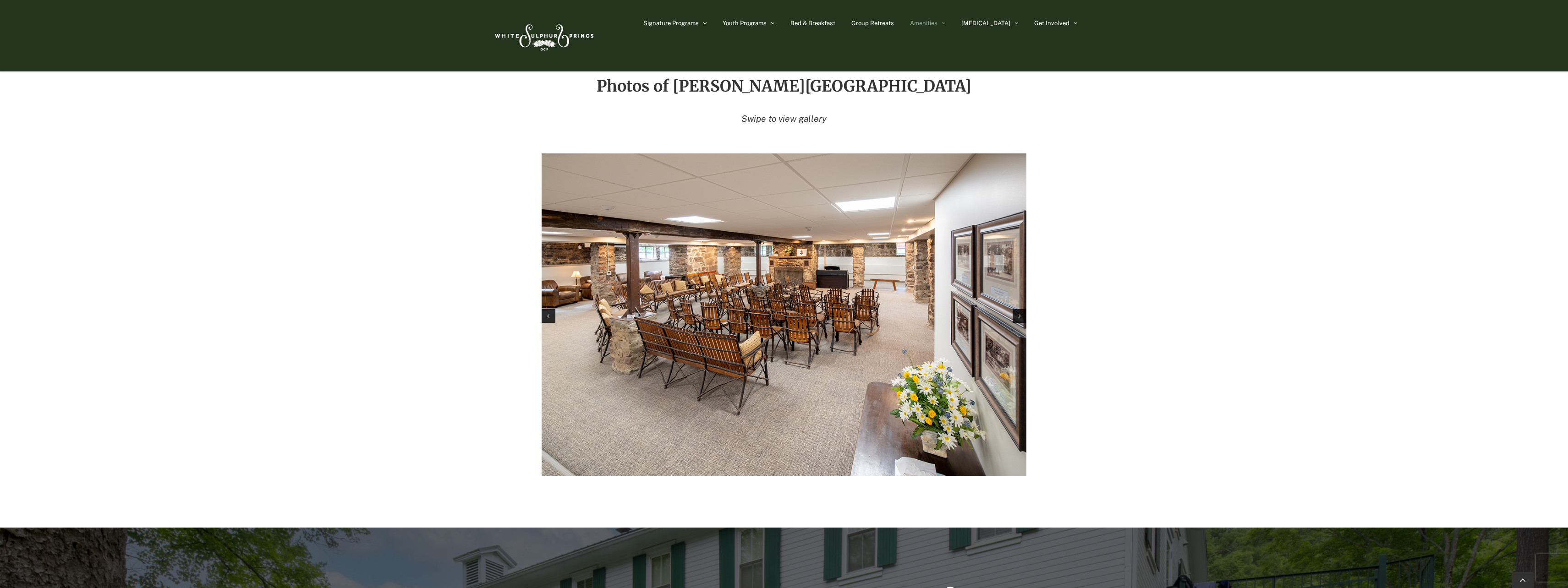
click at [1018, 309] on div "Next slide" at bounding box center [1020, 316] width 14 height 14
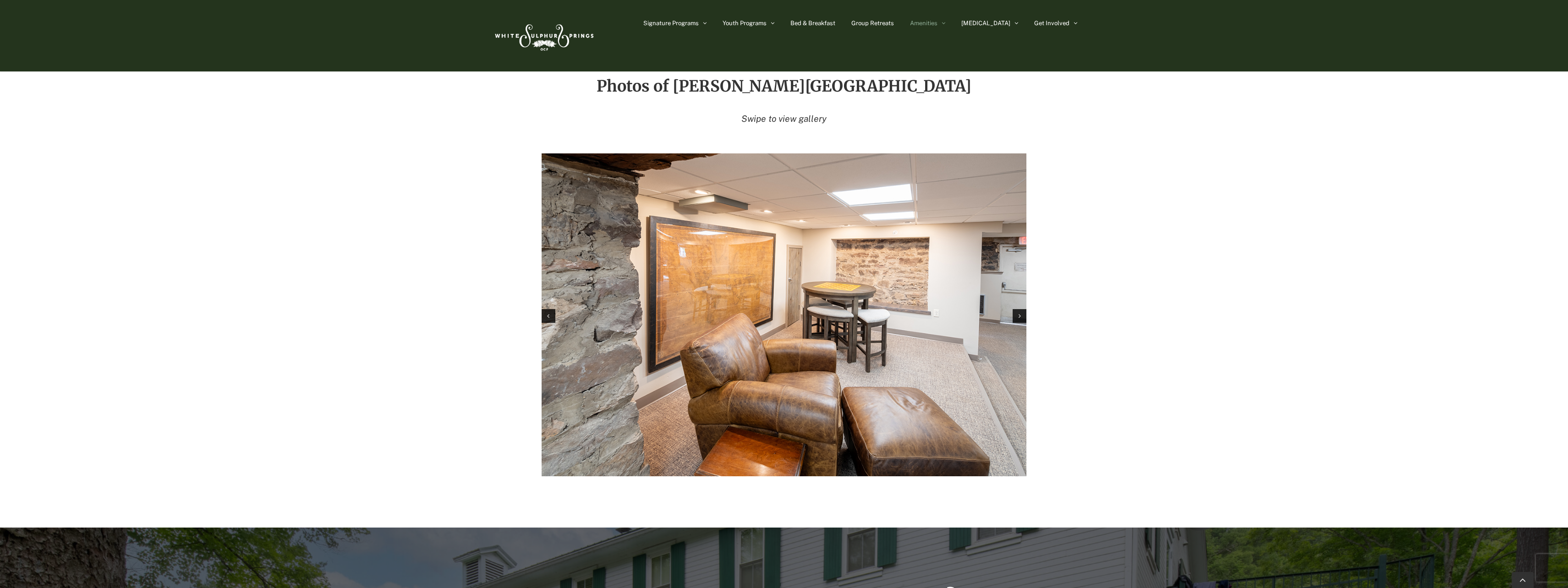
click at [1018, 309] on div "Next slide" at bounding box center [1020, 316] width 14 height 14
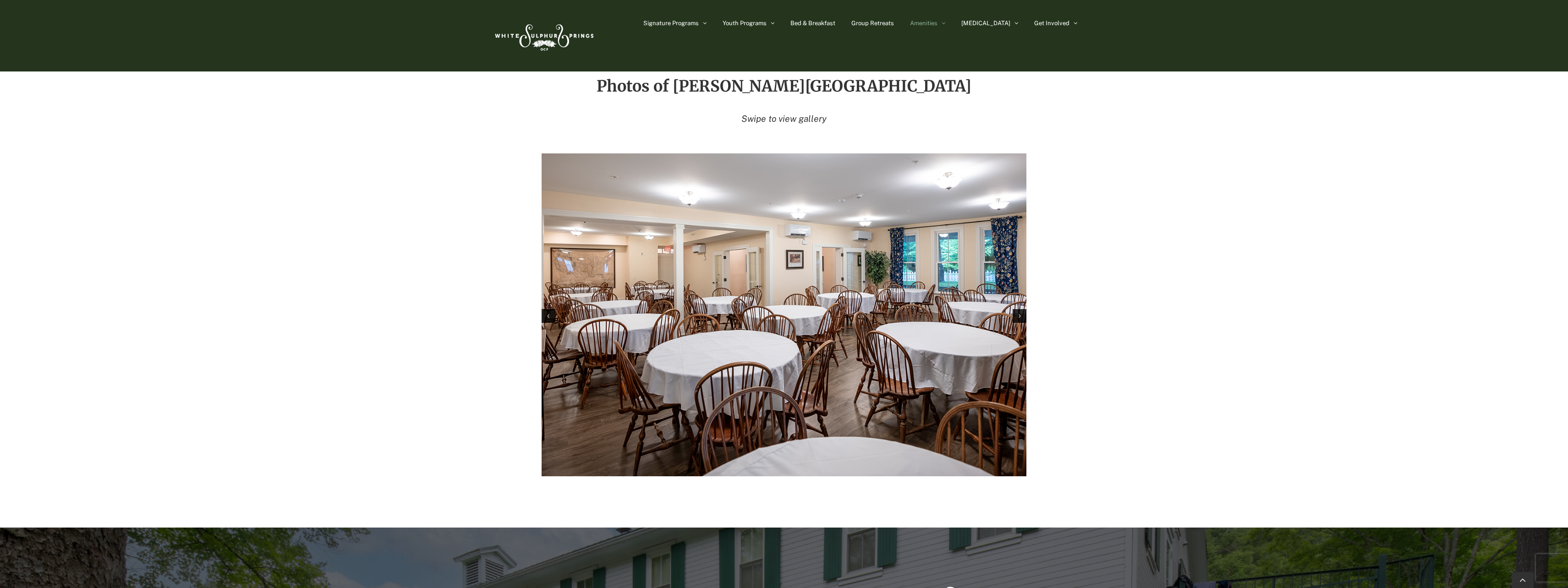
click at [1018, 309] on div "Next slide" at bounding box center [1020, 316] width 14 height 14
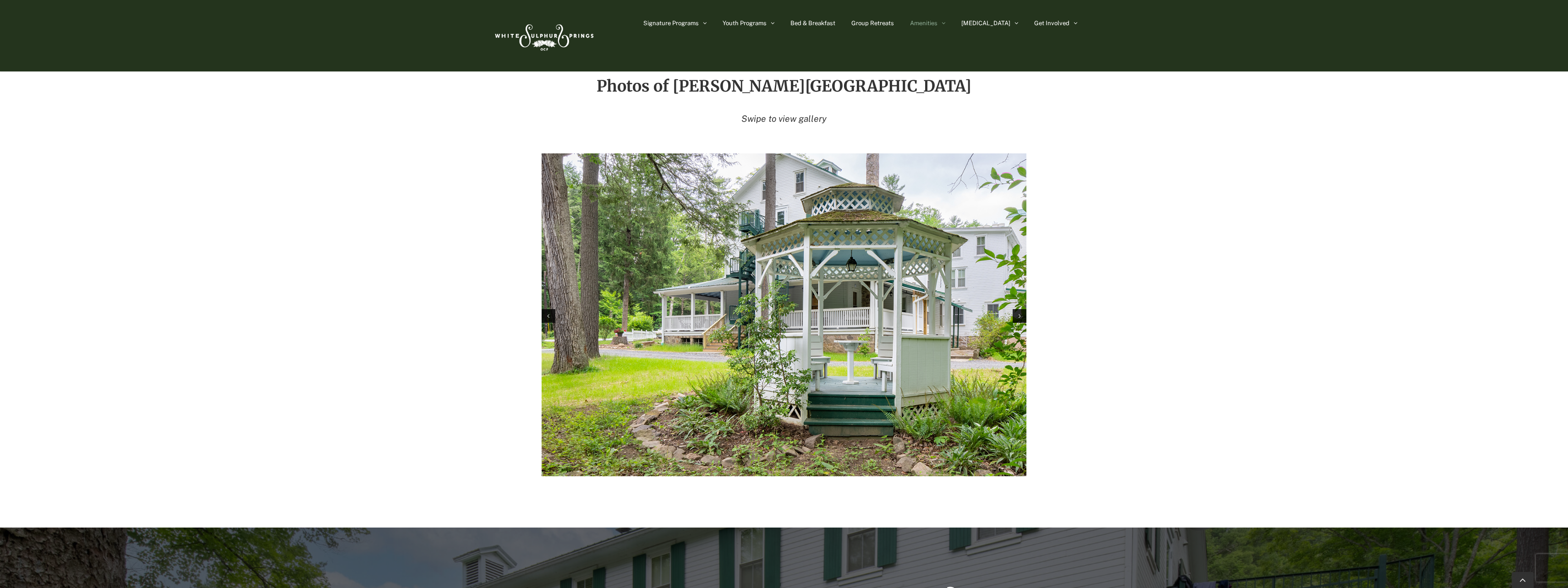
click at [1018, 309] on div "Next slide" at bounding box center [1020, 316] width 14 height 14
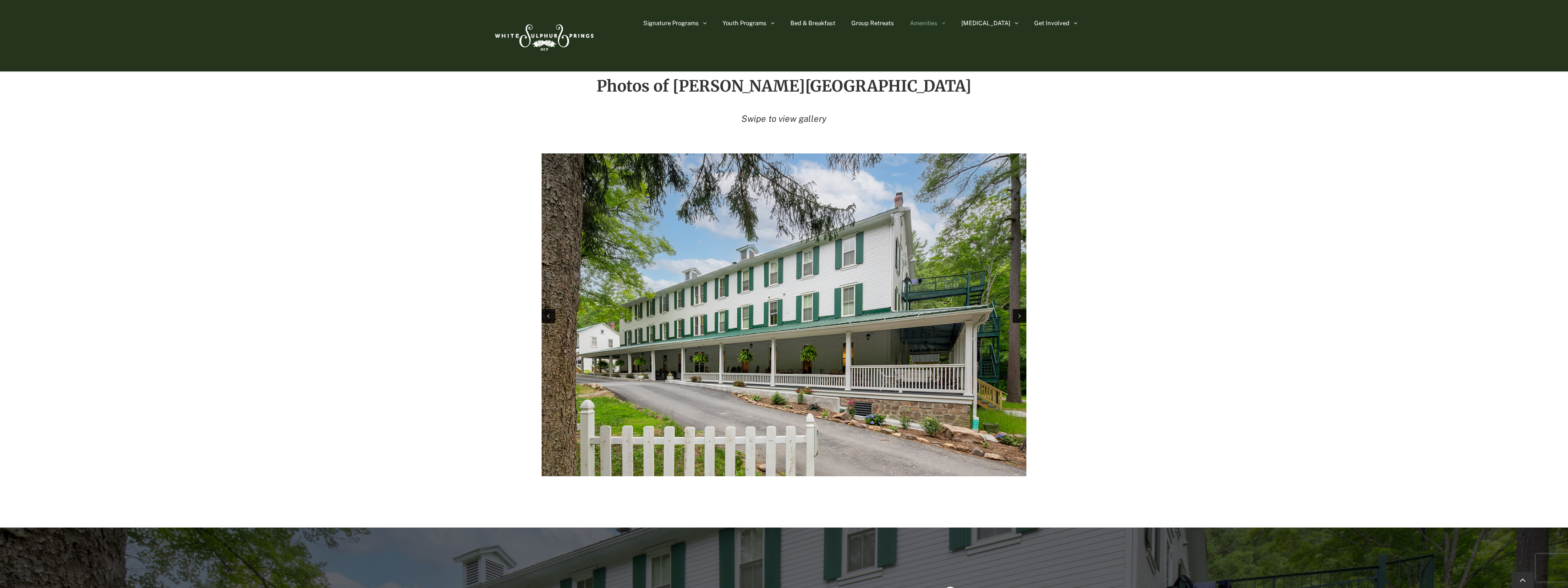
click at [1018, 309] on div "Next slide" at bounding box center [1020, 316] width 14 height 14
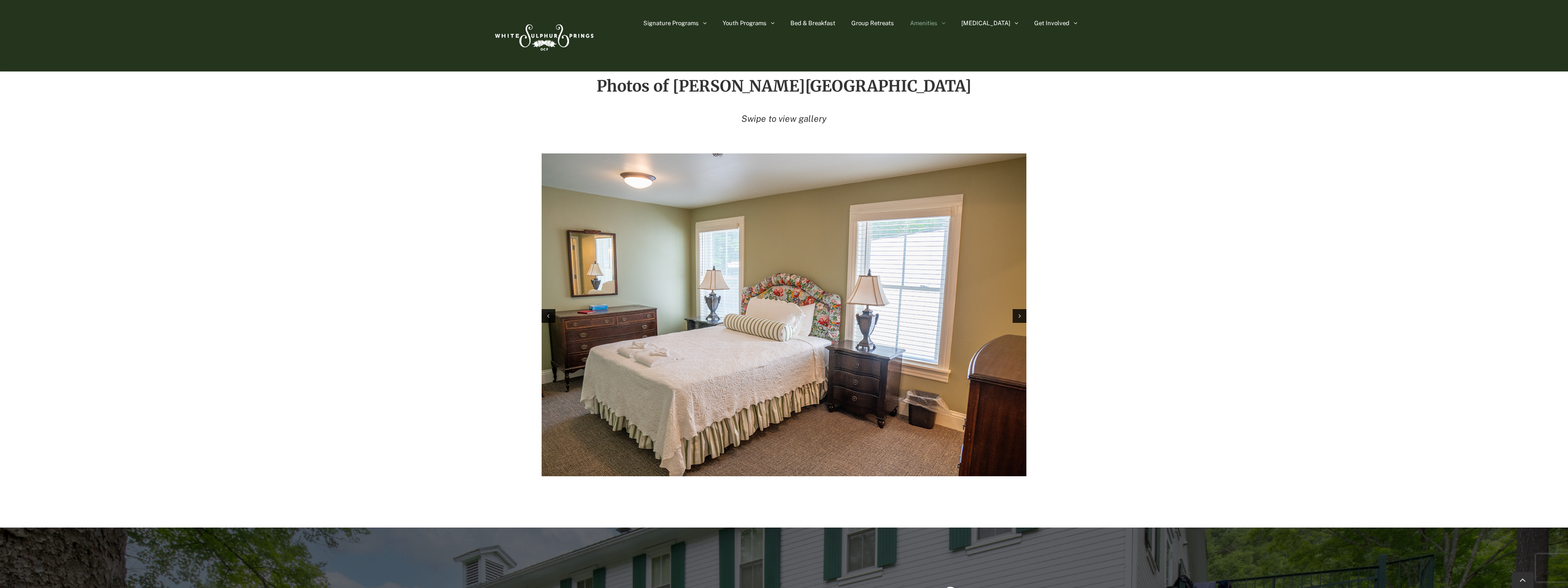
click at [1018, 309] on div "Next slide" at bounding box center [1020, 316] width 14 height 14
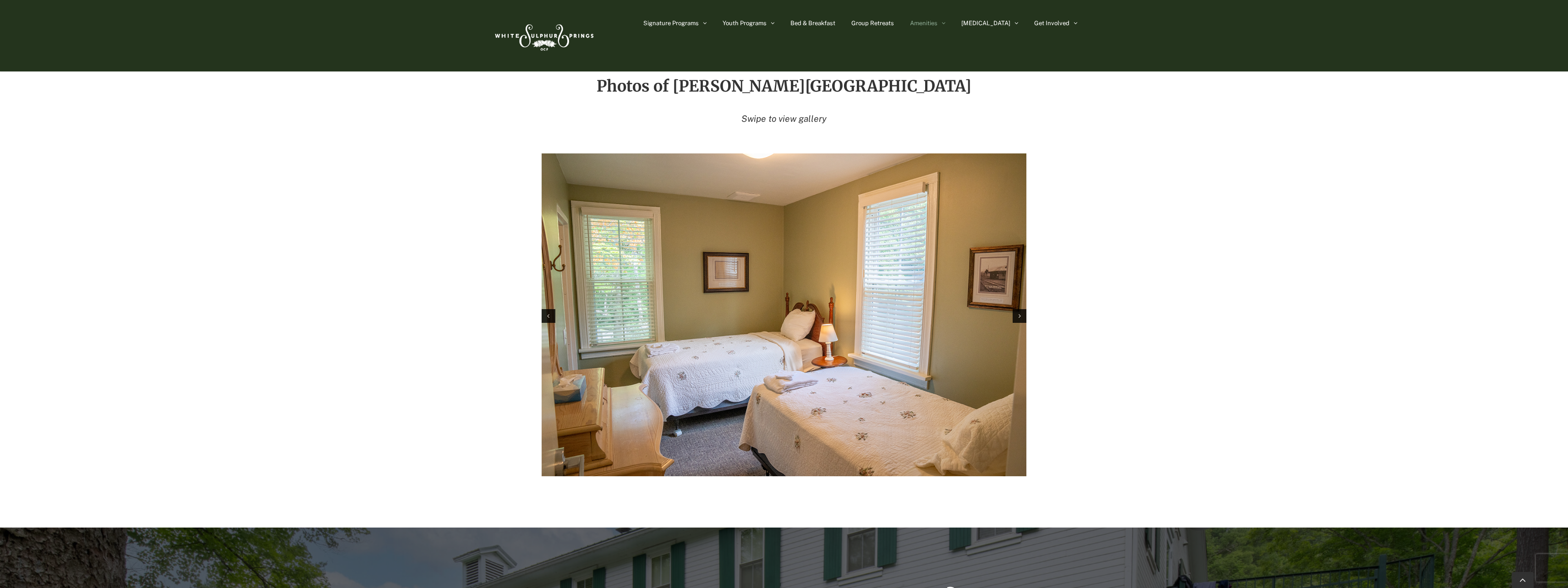
click at [1018, 309] on div "Next slide" at bounding box center [1020, 316] width 14 height 14
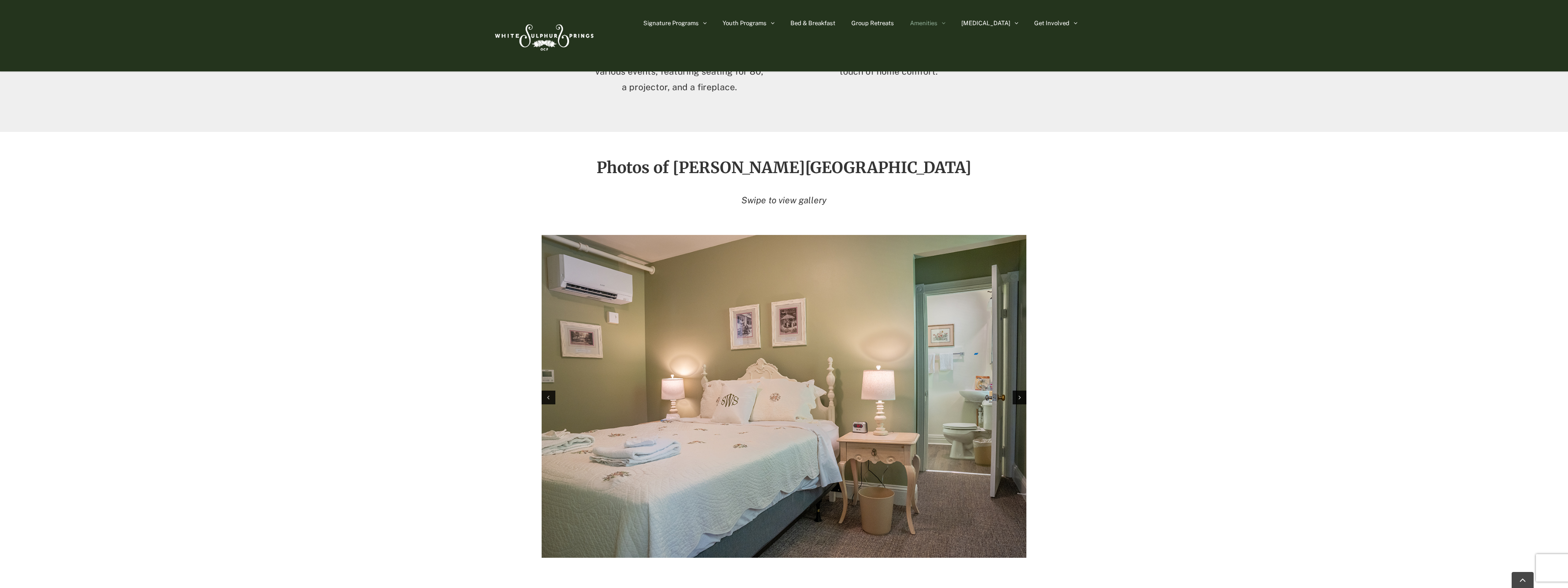
scroll to position [1151, 0]
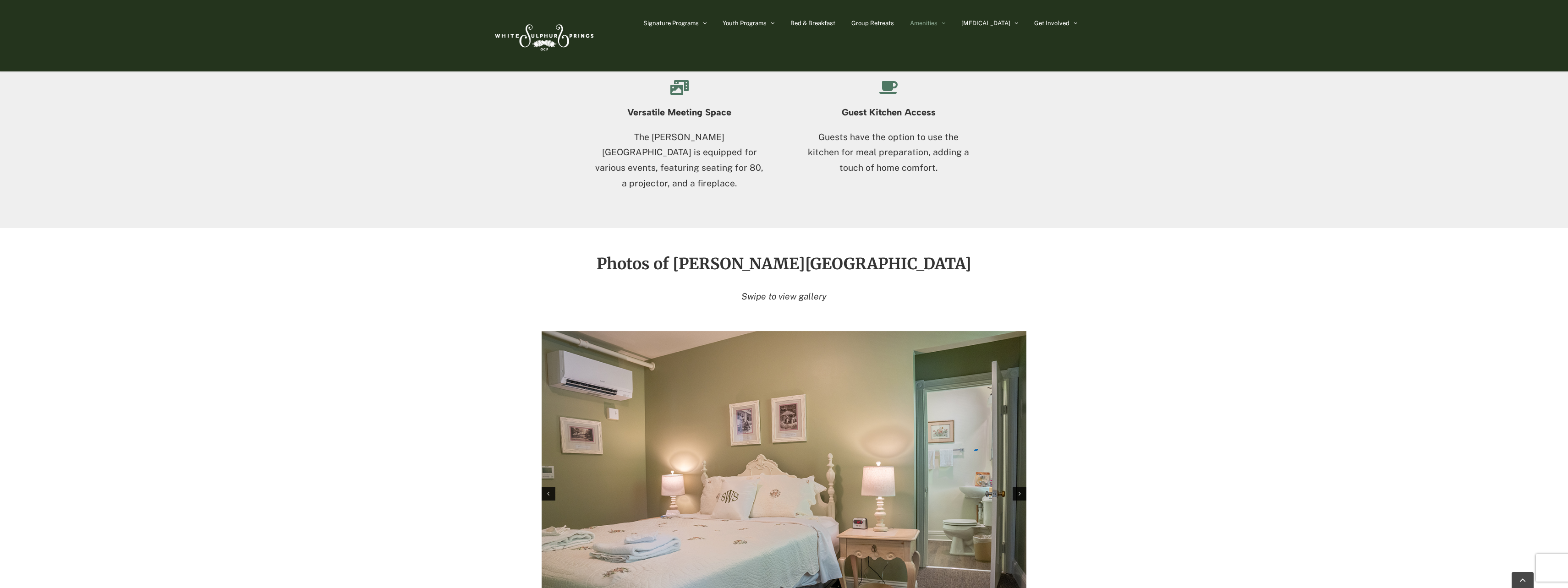
click at [953, 94] on span "The Property" at bounding box center [936, 98] width 34 height 6
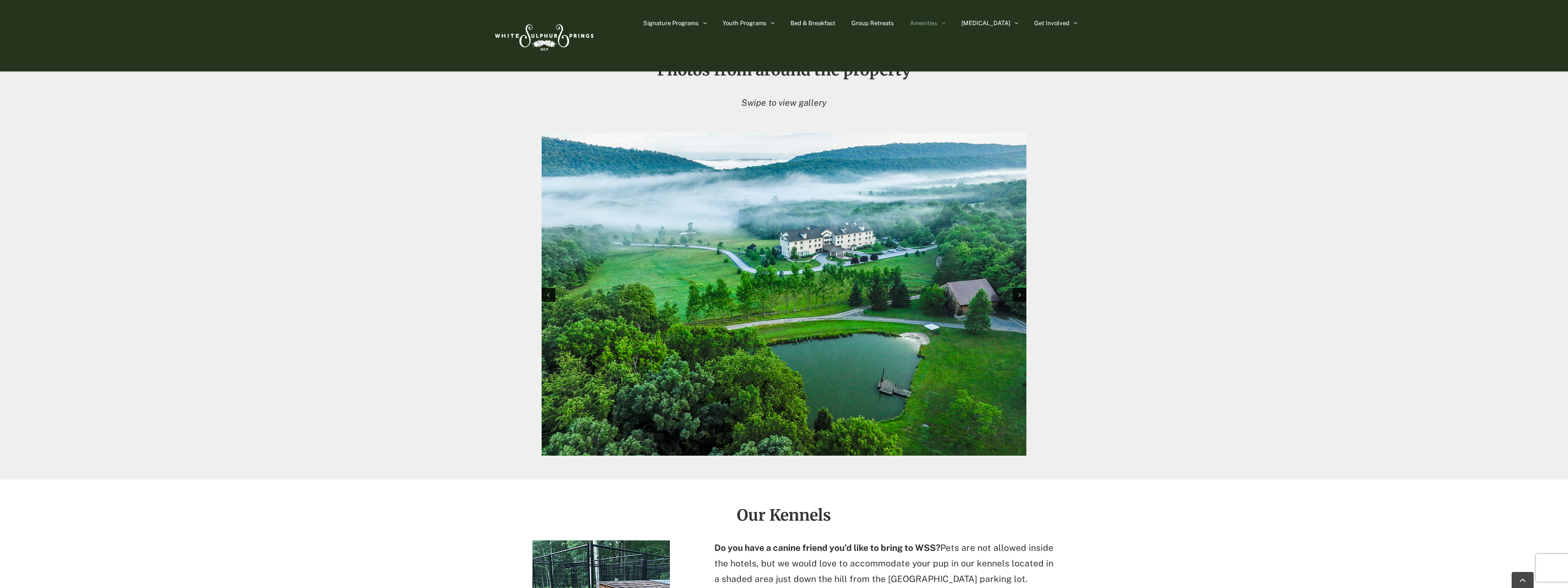
scroll to position [801, 0]
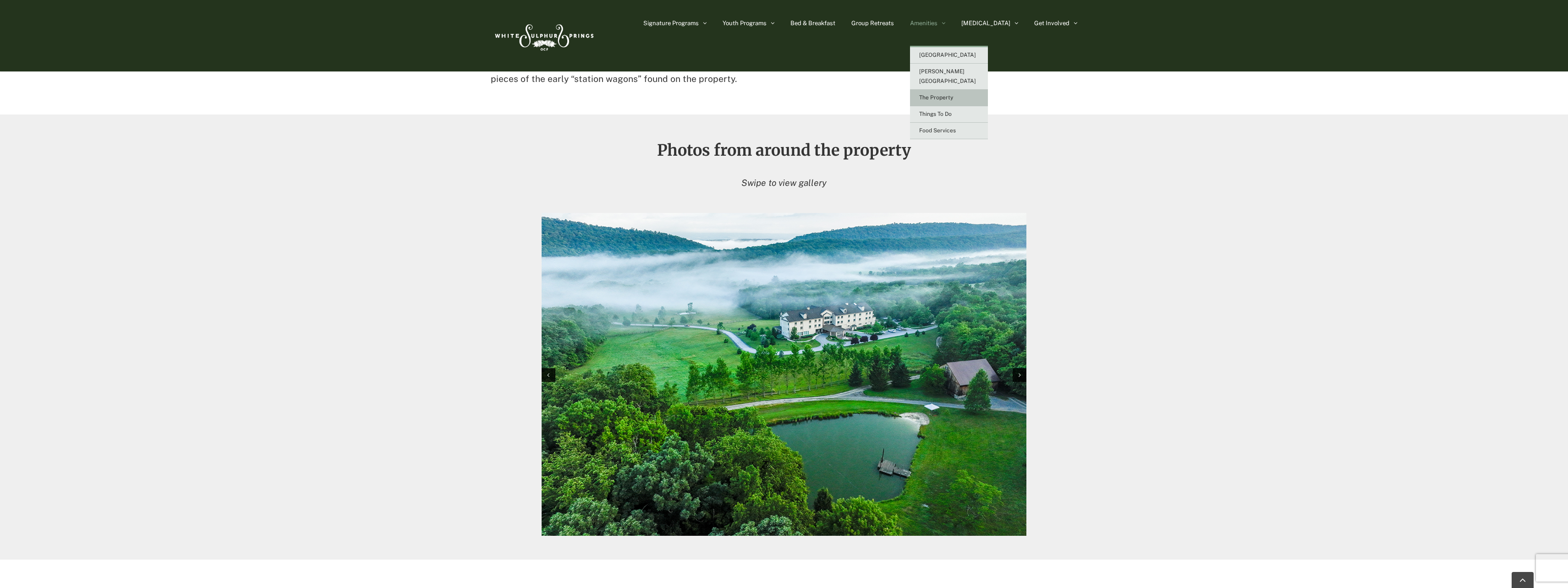
click at [953, 110] on link "Things To Do" at bounding box center [949, 115] width 78 height 17
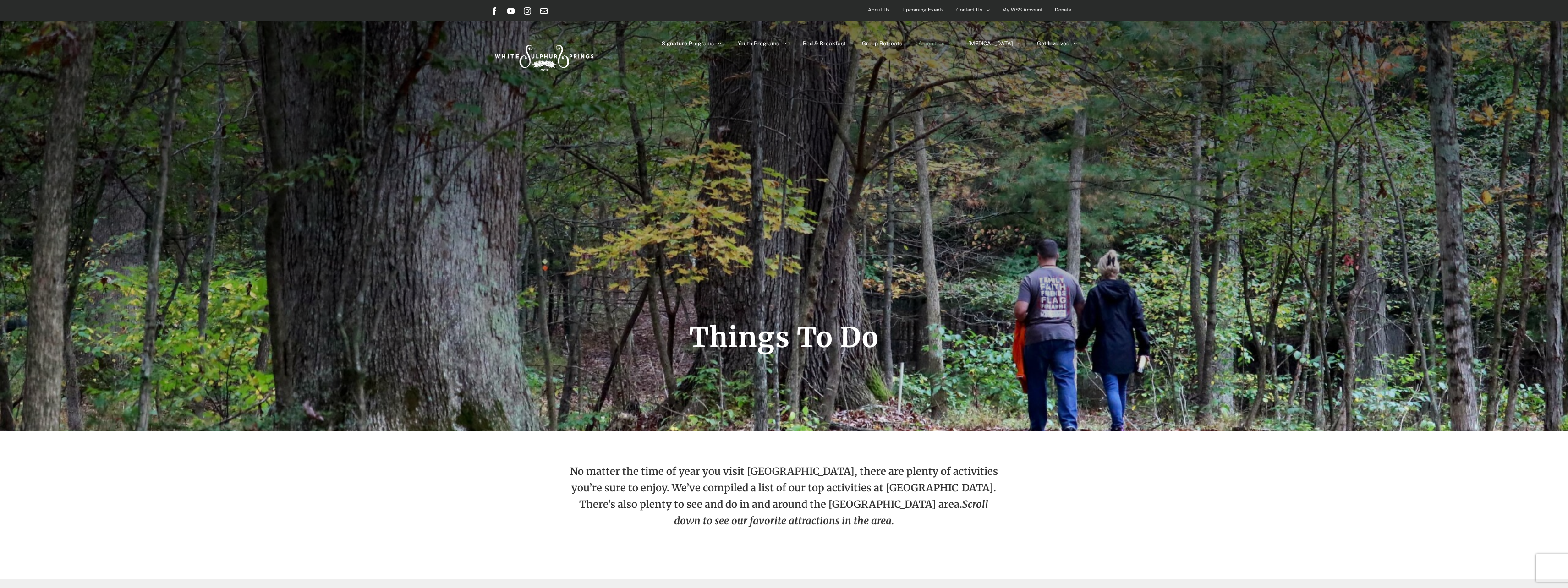
click at [903, 45] on span "Group Retreats" at bounding box center [882, 43] width 40 height 6
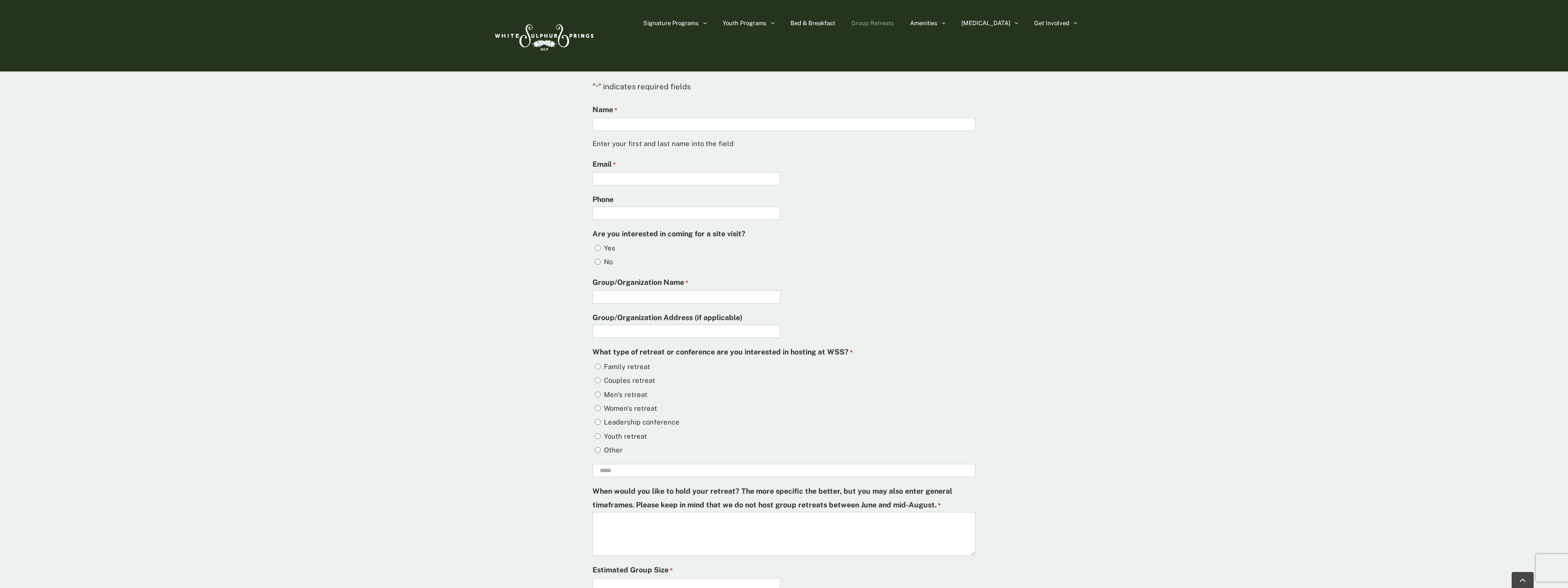
scroll to position [2291, 0]
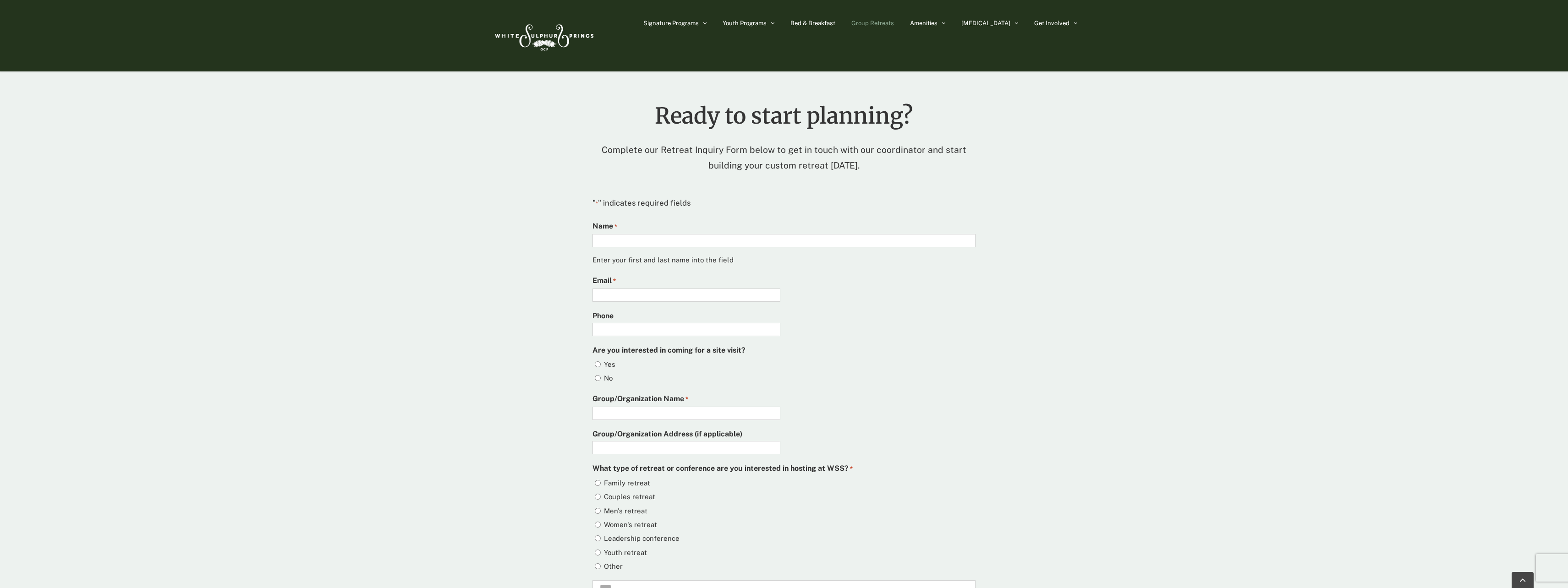
click at [544, 38] on img at bounding box center [543, 36] width 105 height 43
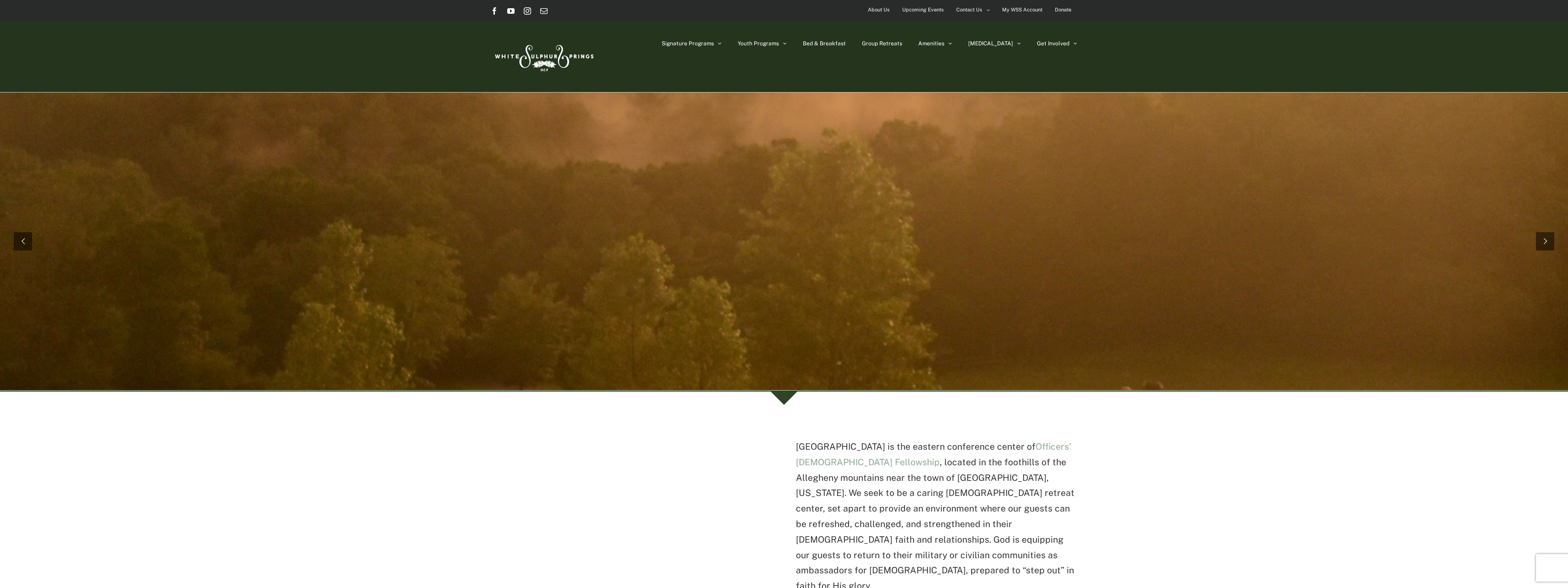
click at [900, 44] on span "Group Retreats" at bounding box center [882, 43] width 40 height 6
